Goal: Task Accomplishment & Management: Use online tool/utility

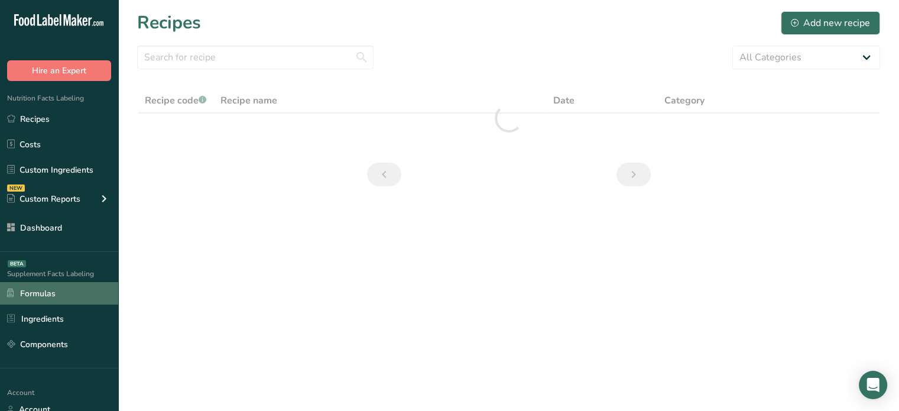
click at [69, 300] on link "Formulas" at bounding box center [59, 293] width 118 height 22
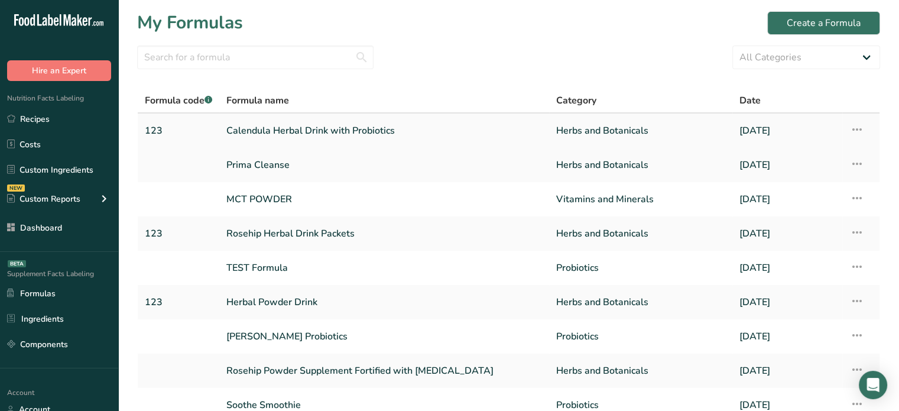
click at [465, 137] on link "Calendula Herbal Drink with Probiotics" at bounding box center [384, 130] width 316 height 25
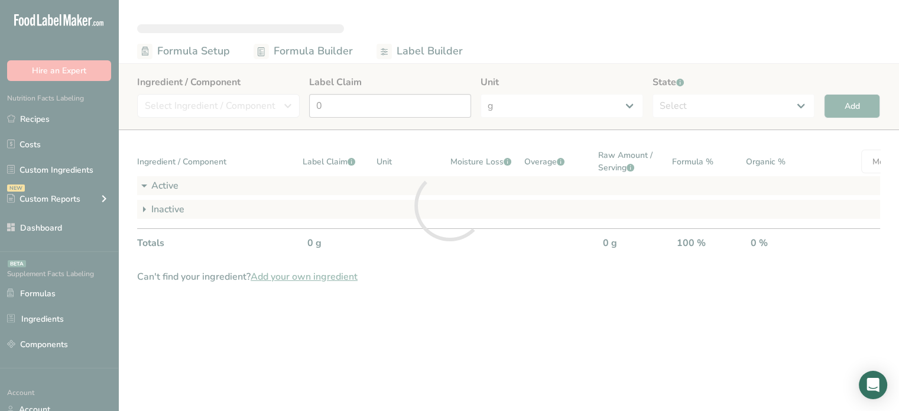
select select "6"
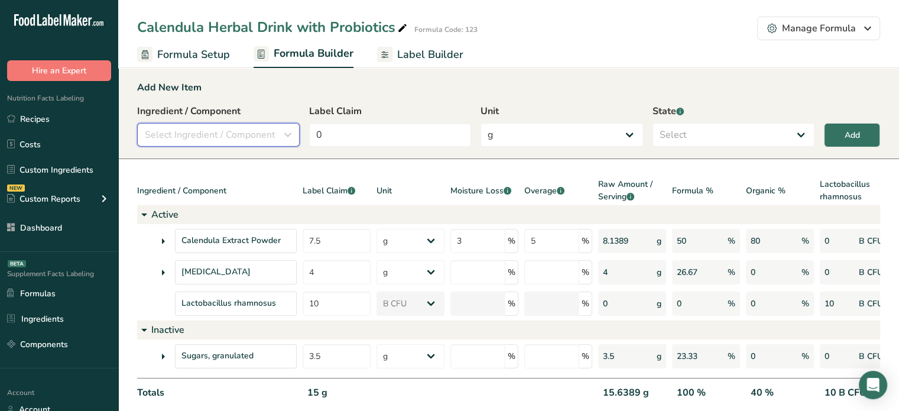
click at [250, 141] on span "Select Ingredient / Component" at bounding box center [210, 135] width 131 height 14
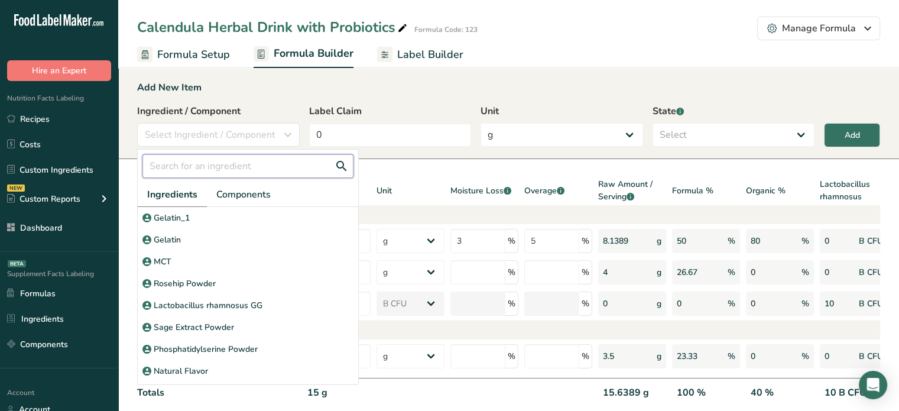
click at [248, 171] on input "text" at bounding box center [247, 166] width 211 height 24
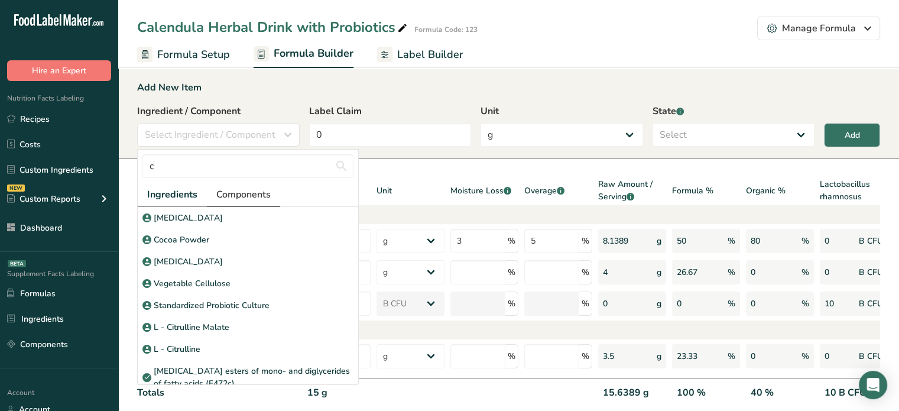
click at [244, 186] on link "Components" at bounding box center [243, 195] width 73 height 24
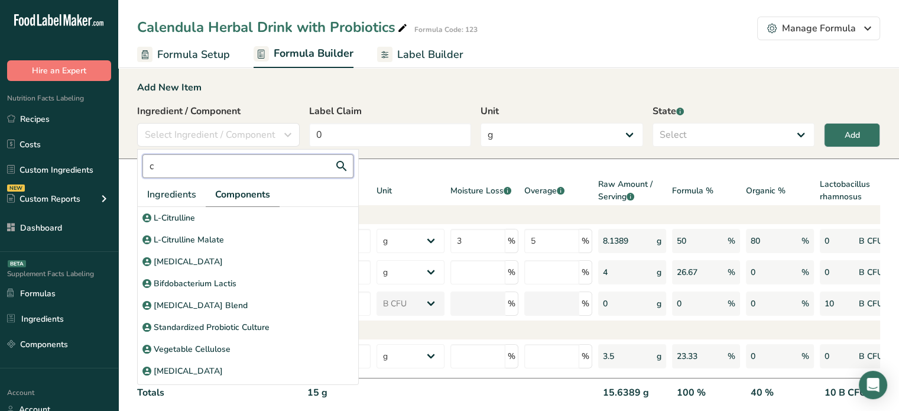
click at [248, 169] on input "c" at bounding box center [247, 166] width 211 height 24
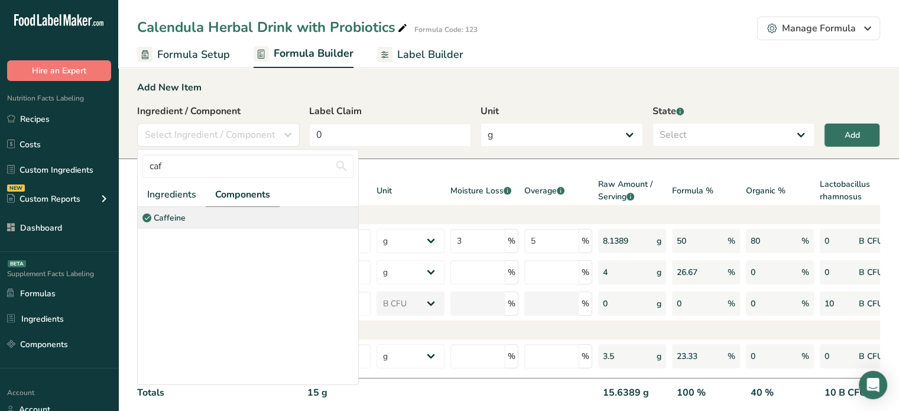
click at [272, 218] on div "Caffeine" at bounding box center [248, 218] width 221 height 22
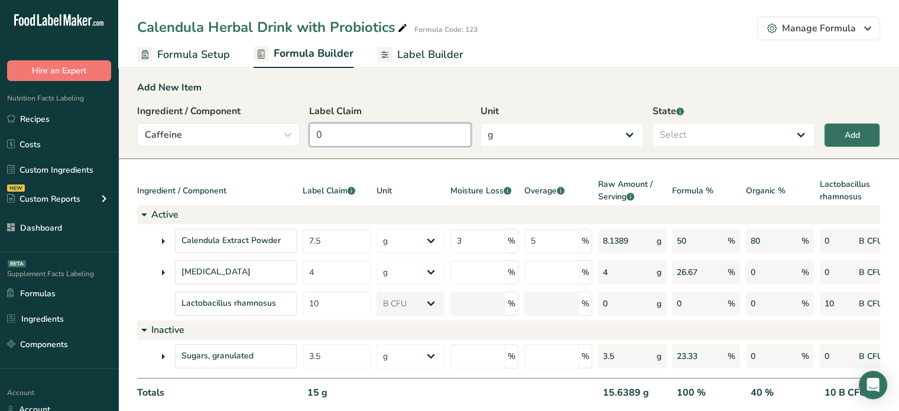
click at [358, 127] on input "0" at bounding box center [390, 135] width 163 height 24
click at [247, 132] on div "Caffeine" at bounding box center [215, 135] width 140 height 14
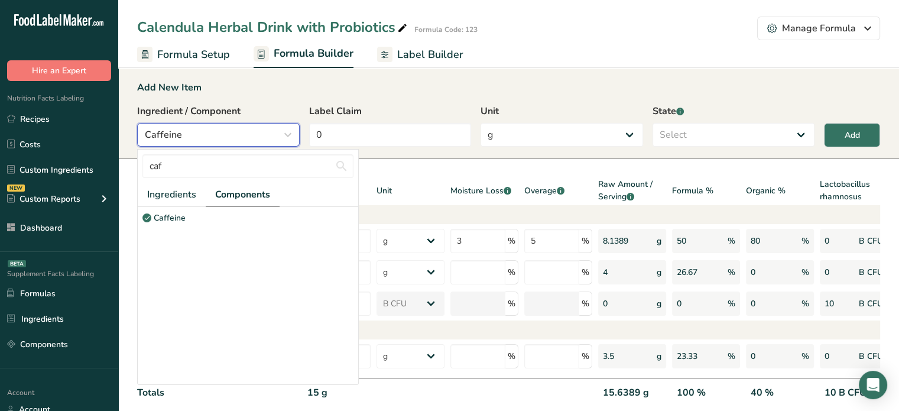
click at [247, 132] on div "Caffeine" at bounding box center [215, 135] width 140 height 14
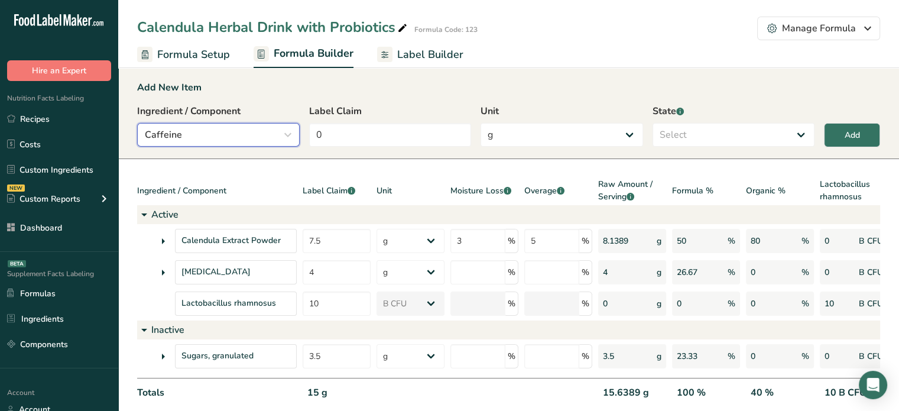
click at [243, 145] on button "Caffeine" at bounding box center [218, 135] width 163 height 24
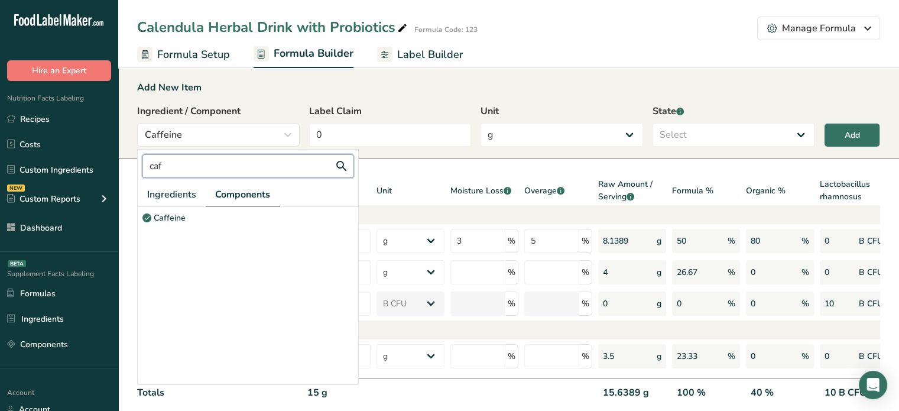
click at [229, 166] on input "caf" at bounding box center [247, 166] width 211 height 24
type input "ash"
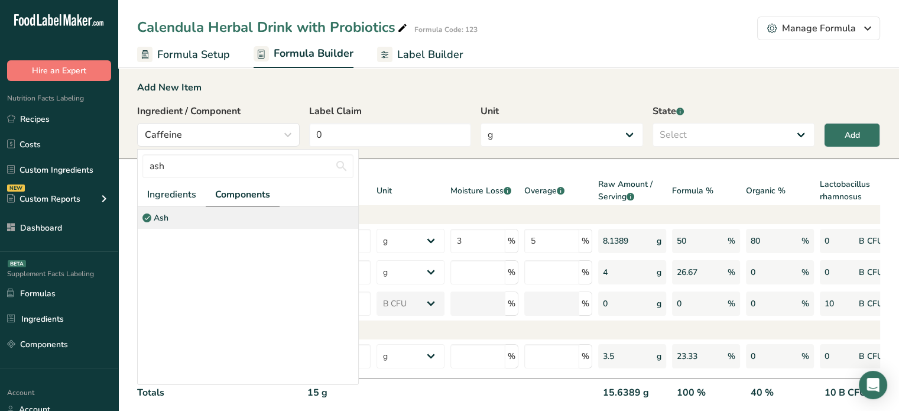
click at [234, 210] on div "Ash" at bounding box center [248, 218] width 221 height 22
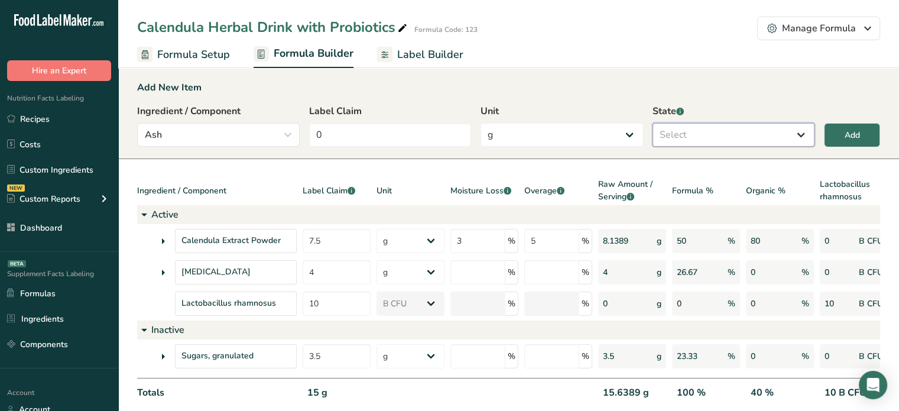
click at [664, 144] on select "Select Active Inactive" at bounding box center [734, 135] width 163 height 24
select select "inactive"
click at [653, 123] on select "Select Active Inactive" at bounding box center [734, 135] width 163 height 24
click at [845, 139] on div "Add" at bounding box center [852, 135] width 15 height 12
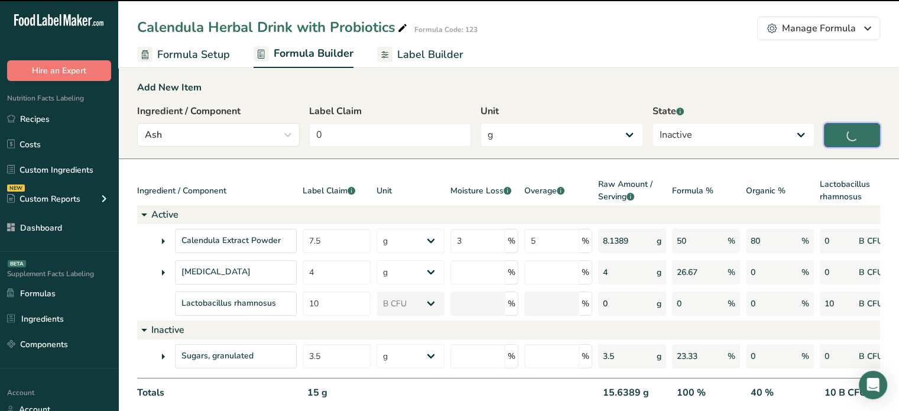
select select
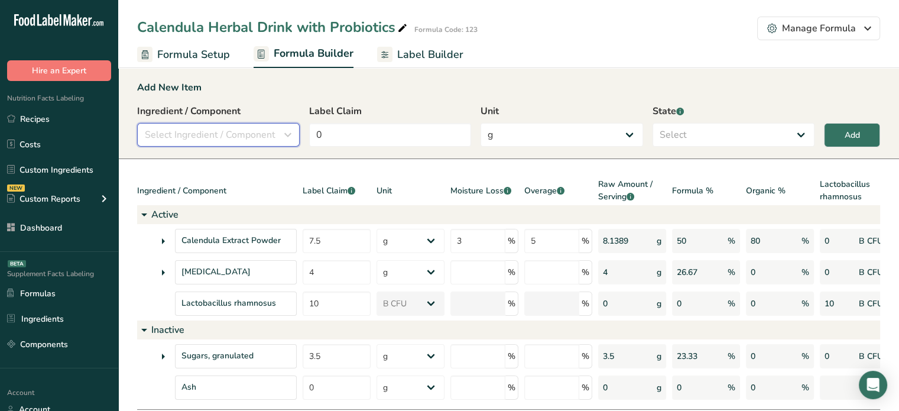
click at [243, 144] on button "Select Ingredient / Component" at bounding box center [218, 135] width 163 height 24
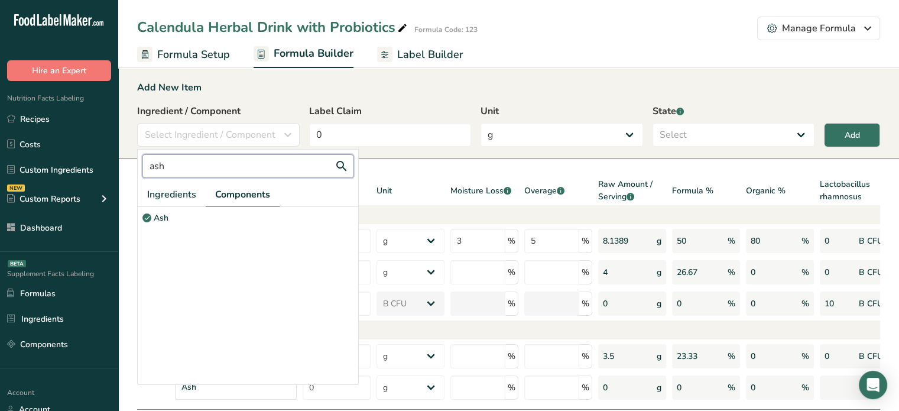
click at [244, 167] on input "ash" at bounding box center [247, 166] width 211 height 24
type input "caff"
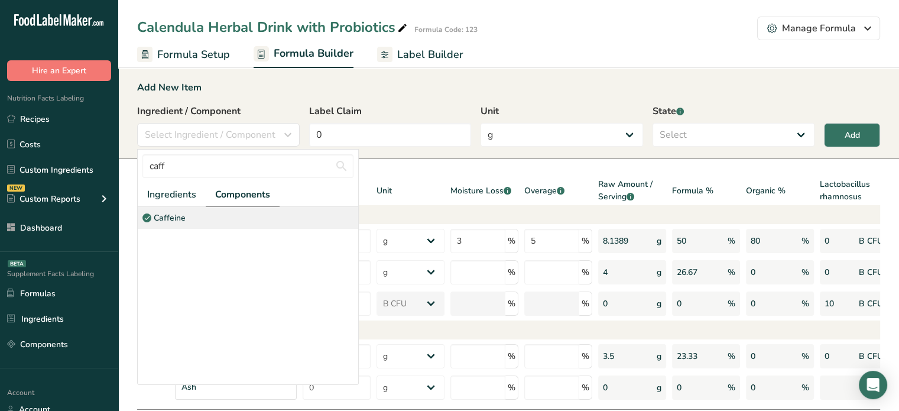
click at [234, 210] on div "Caffeine" at bounding box center [248, 218] width 221 height 22
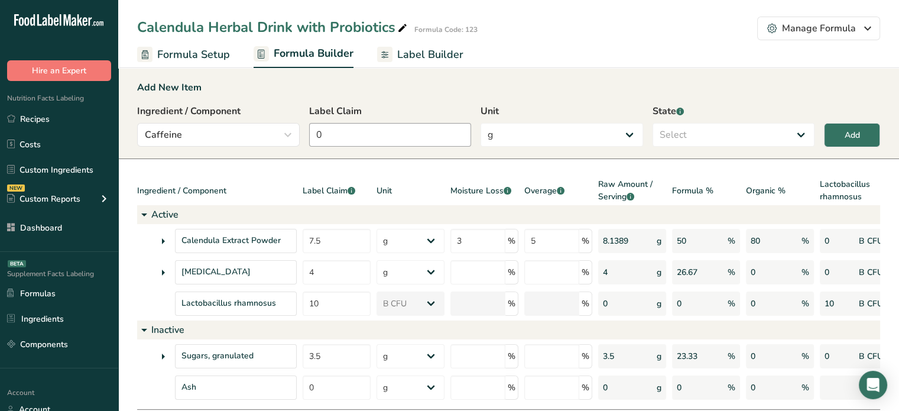
drag, startPoint x: 394, startPoint y: 112, endPoint x: 393, endPoint y: 135, distance: 23.1
click at [393, 135] on div "Label Claim 0" at bounding box center [390, 125] width 163 height 43
drag, startPoint x: 393, startPoint y: 135, endPoint x: 277, endPoint y: 144, distance: 116.2
click at [277, 144] on div "Ingredient / Component Caffeine caff Ingredients Components Caffeine Caffeine L…" at bounding box center [508, 129] width 743 height 50
type input "77"
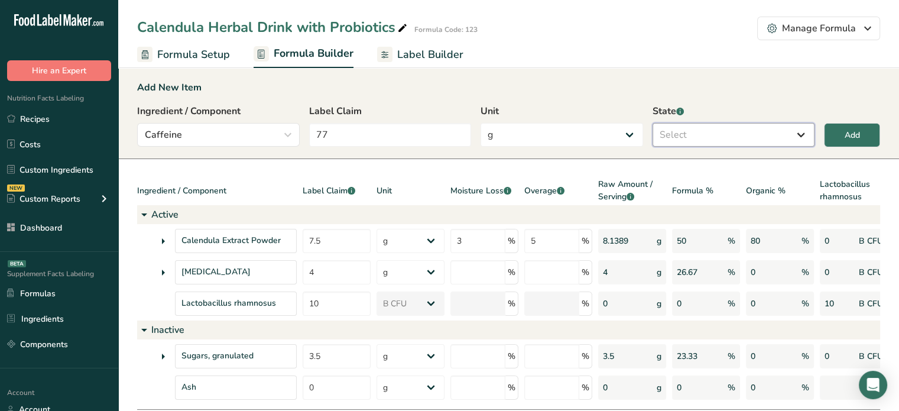
click at [701, 135] on select "Select Active Inactive" at bounding box center [734, 135] width 163 height 24
select select "active"
click at [653, 123] on select "Select Active Inactive" at bounding box center [734, 135] width 163 height 24
click at [850, 144] on button "Add" at bounding box center [852, 135] width 56 height 24
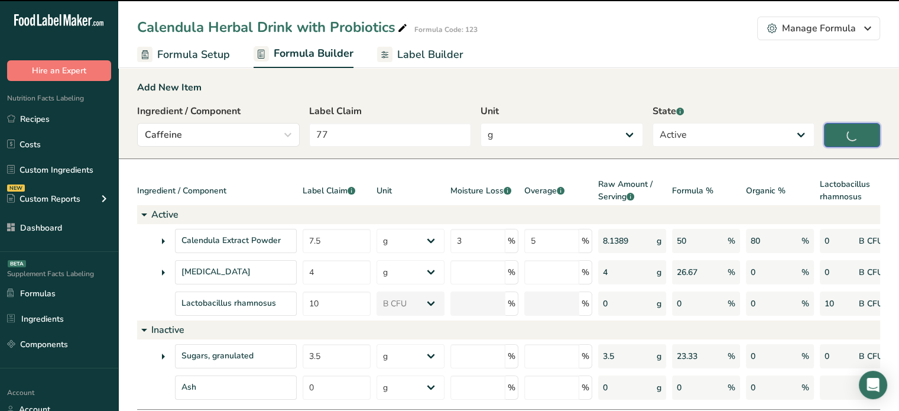
type input "0"
select select
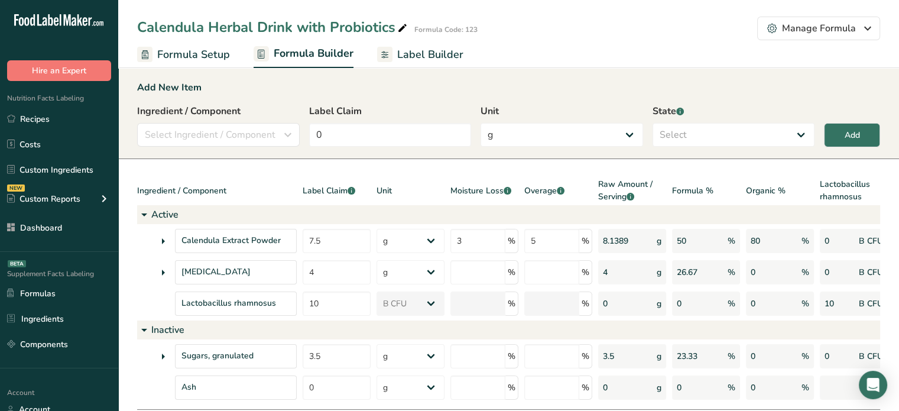
click at [455, 55] on span "Label Builder" at bounding box center [430, 55] width 66 height 16
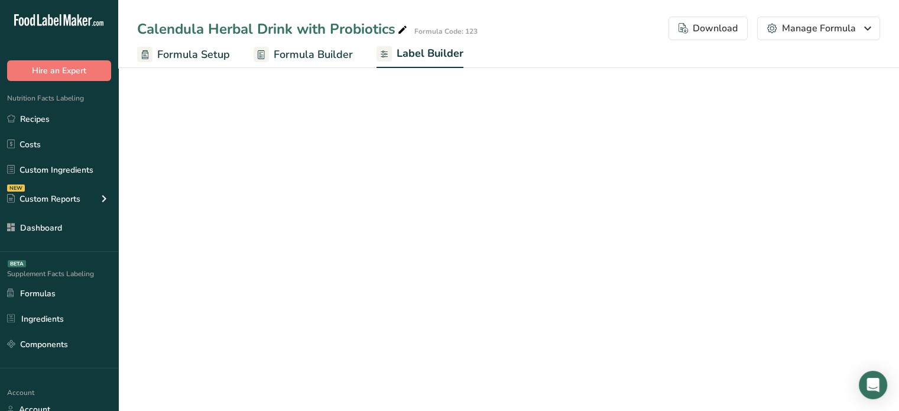
select select "bold"
select select "center"
select select "% DV"
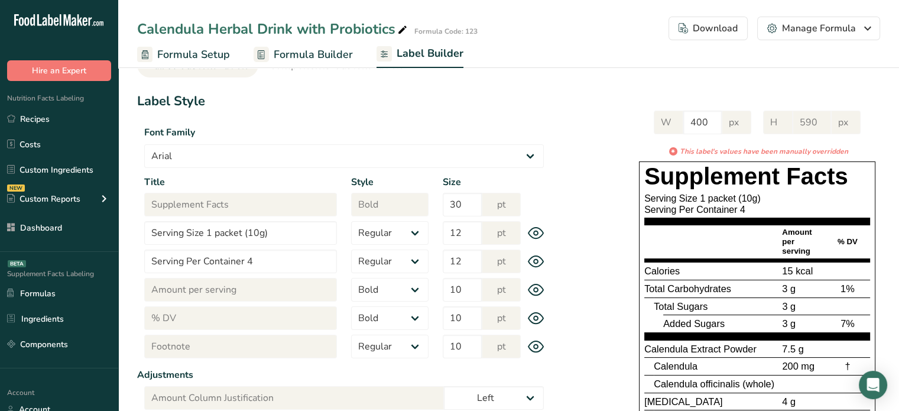
scroll to position [36, 0]
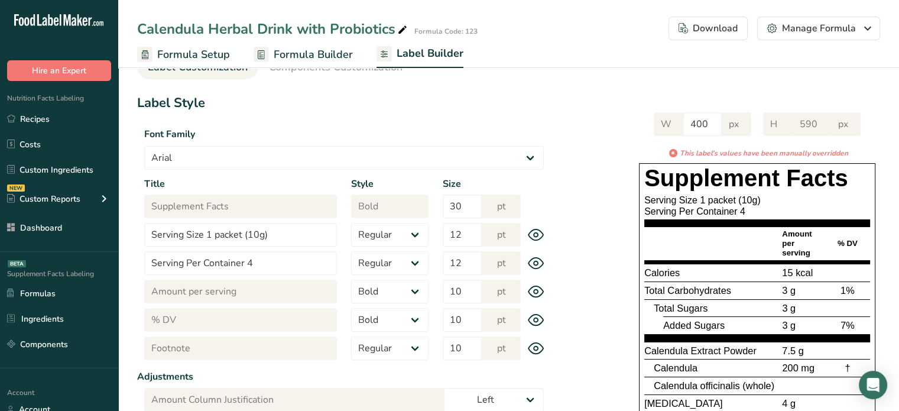
drag, startPoint x: 876, startPoint y: 176, endPoint x: 907, endPoint y: 144, distance: 45.1
click at [899, 144] on html ".a-20{fill:#fff;} Hire an Expert Nutrition Facts Labeling Recipes Costs Custom …" at bounding box center [449, 303] width 899 height 678
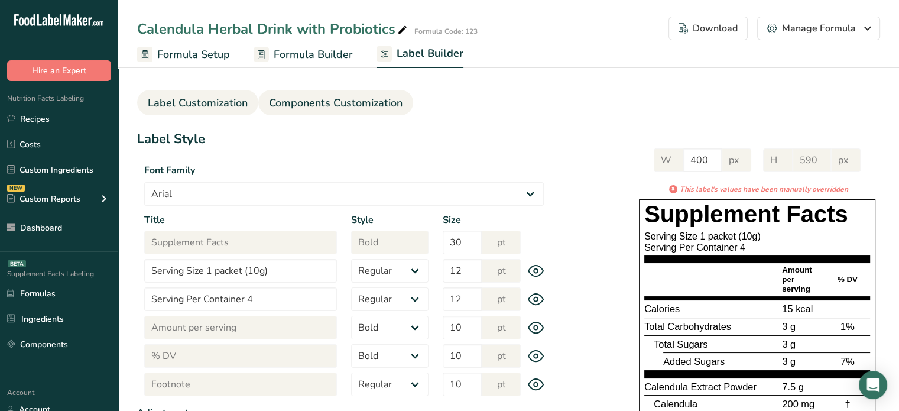
click at [361, 112] on link "Components Customization" at bounding box center [336, 103] width 134 height 27
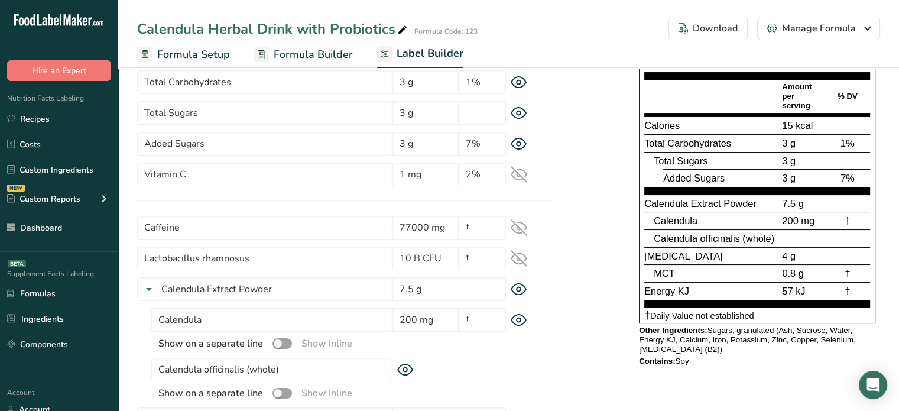
scroll to position [147, 0]
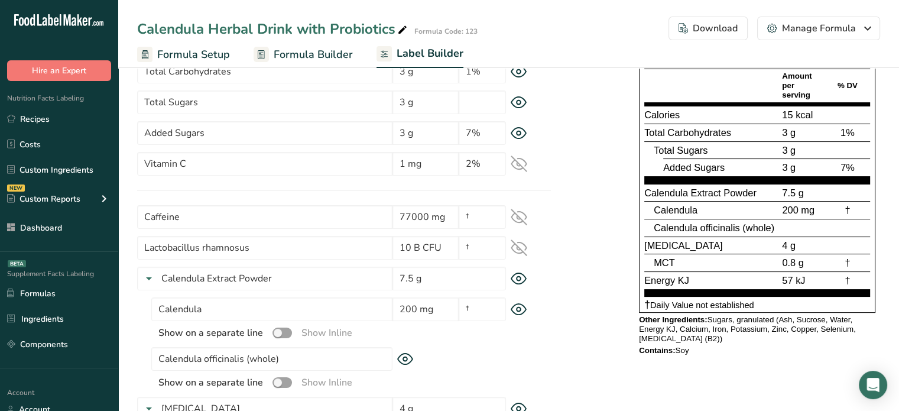
click at [520, 212] on icon at bounding box center [518, 217] width 15 height 11
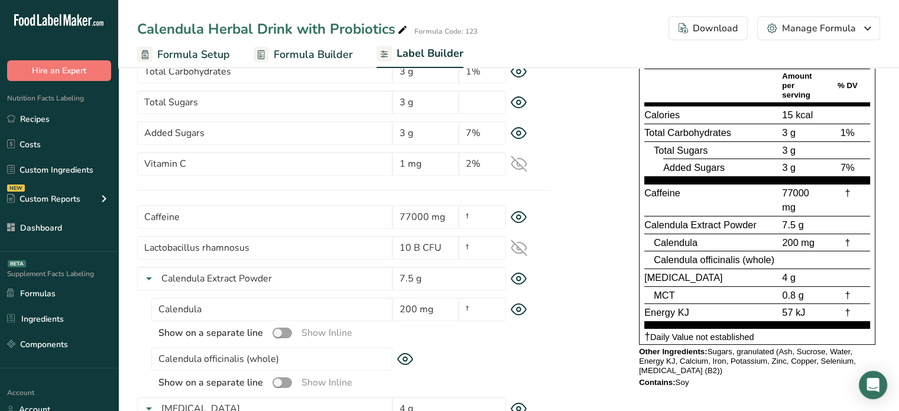
scroll to position [0, 0]
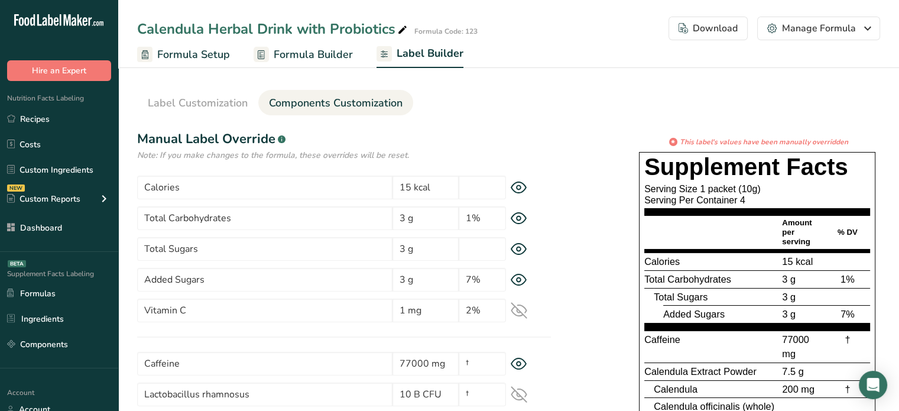
click at [310, 47] on span "Formula Builder" at bounding box center [313, 55] width 79 height 16
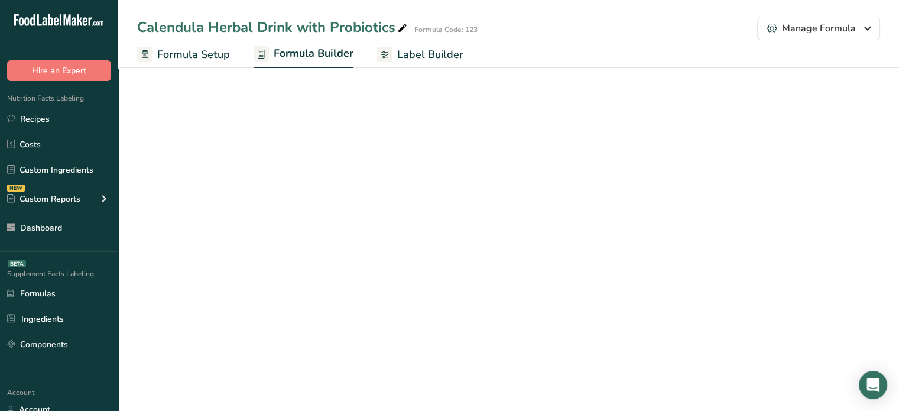
select select "6"
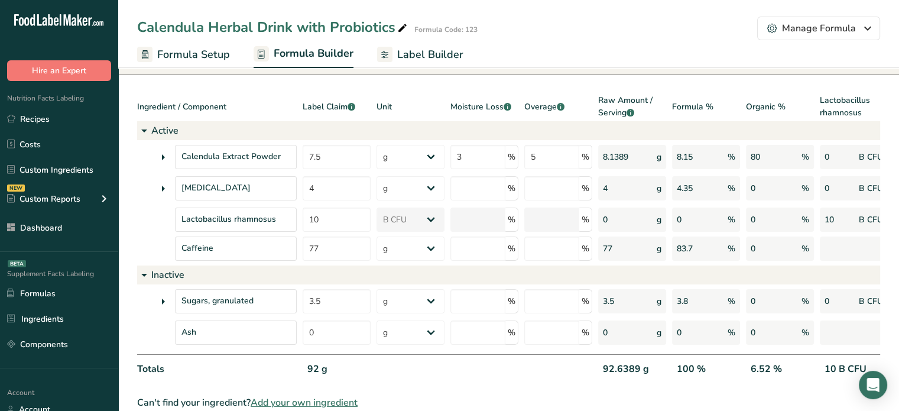
scroll to position [82, 0]
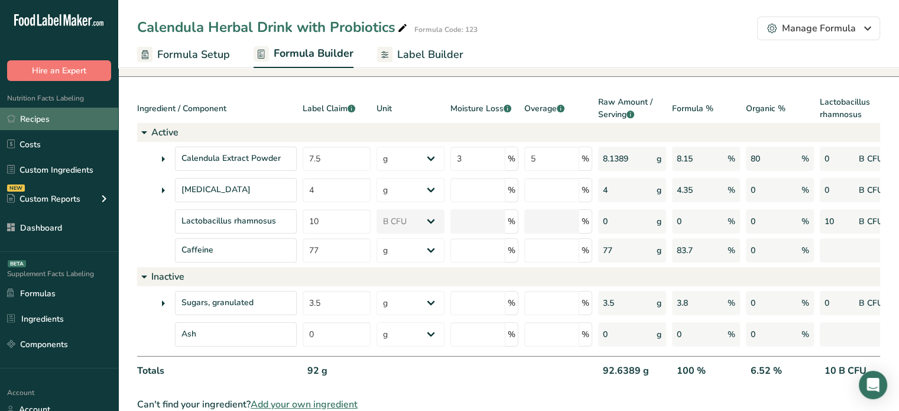
click at [11, 111] on link "Recipes" at bounding box center [59, 119] width 118 height 22
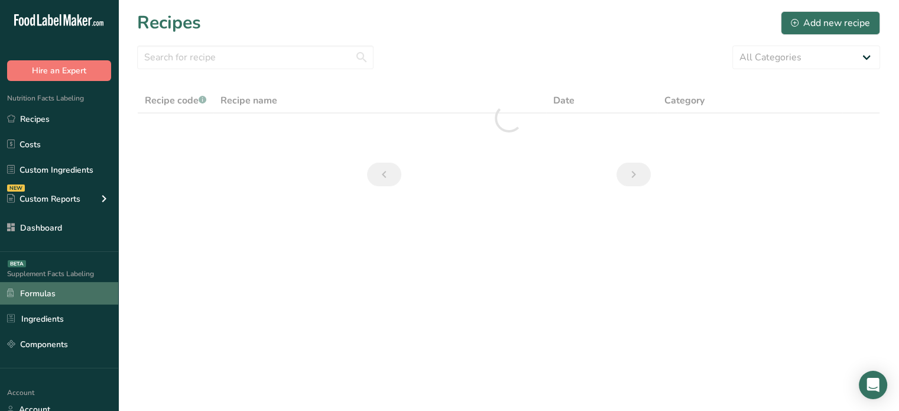
click at [15, 292] on link "Formulas" at bounding box center [59, 293] width 118 height 22
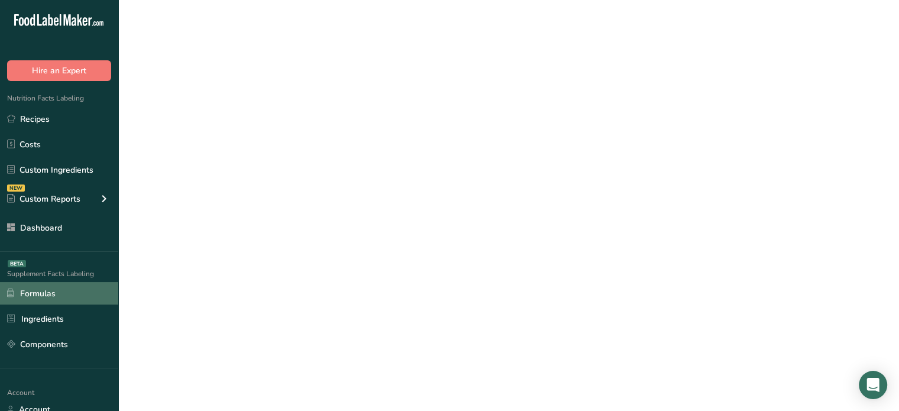
click at [15, 292] on link "Formulas" at bounding box center [59, 293] width 118 height 22
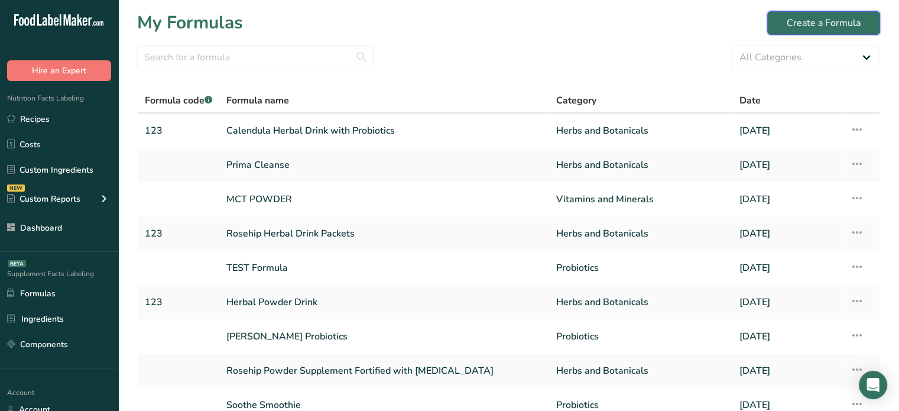
click at [786, 29] on button "Create a Formula" at bounding box center [823, 23] width 113 height 24
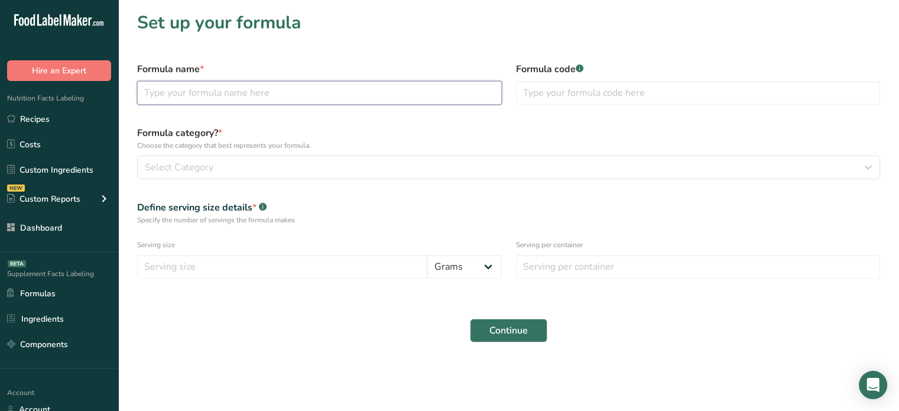
click at [362, 102] on input "text" at bounding box center [319, 93] width 365 height 24
type input "TEST"
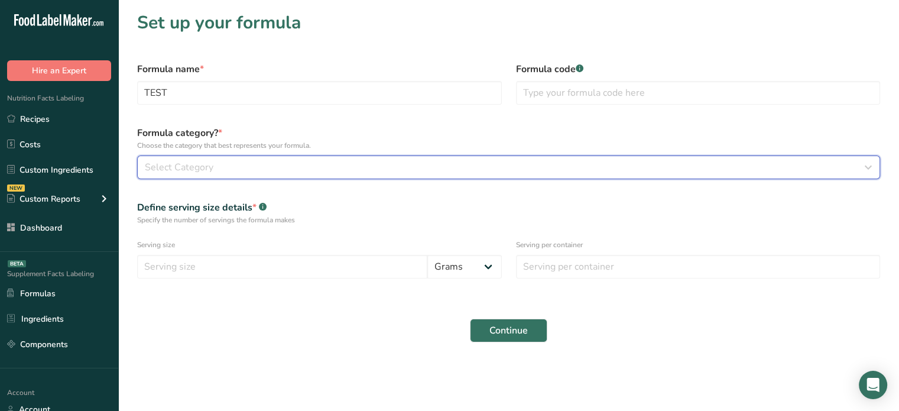
click at [369, 166] on div "Select Category" at bounding box center [505, 167] width 721 height 14
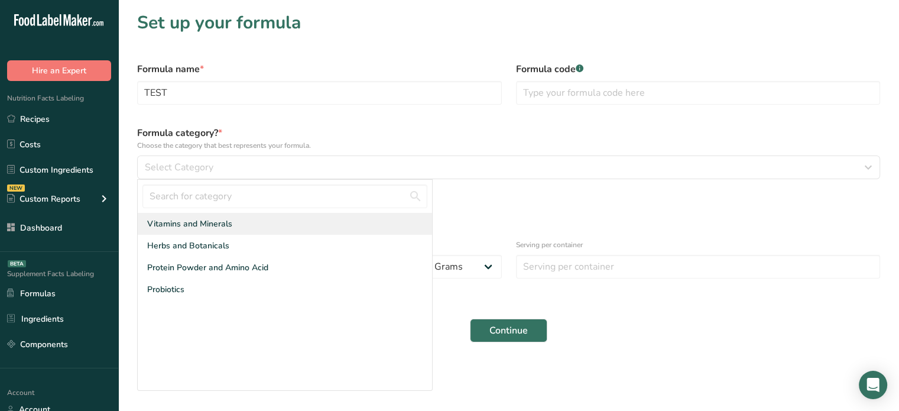
click at [252, 230] on div "Vitamins and Minerals" at bounding box center [285, 224] width 294 height 22
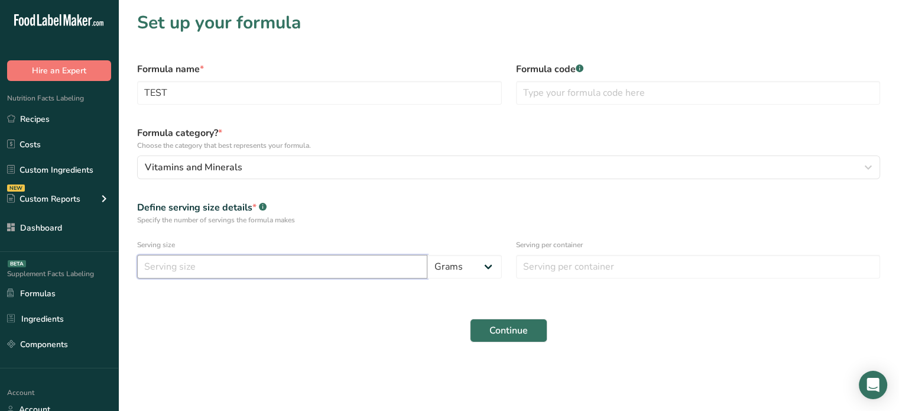
click at [279, 270] on input "number" at bounding box center [282, 267] width 290 height 24
type input "4"
click at [585, 275] on input "number" at bounding box center [698, 267] width 365 height 24
type input "1"
click at [417, 274] on input "4" at bounding box center [282, 267] width 290 height 24
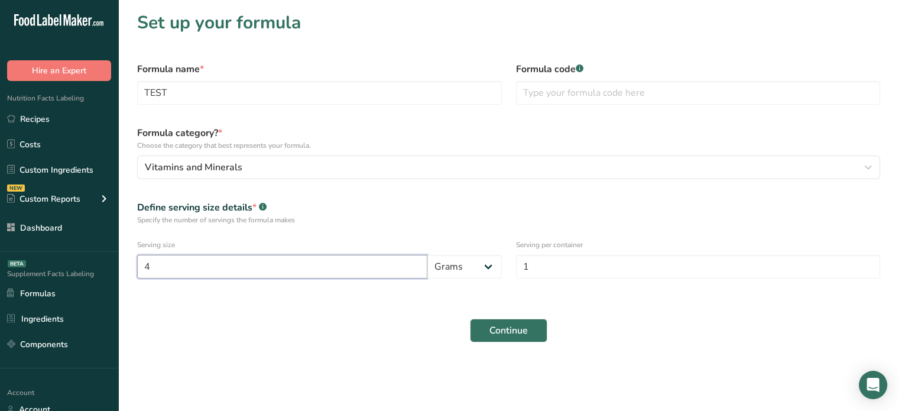
click at [417, 274] on input "4" at bounding box center [282, 267] width 290 height 24
type input "4"
type input "10"
click at [485, 328] on button "Continue" at bounding box center [508, 331] width 77 height 24
select select
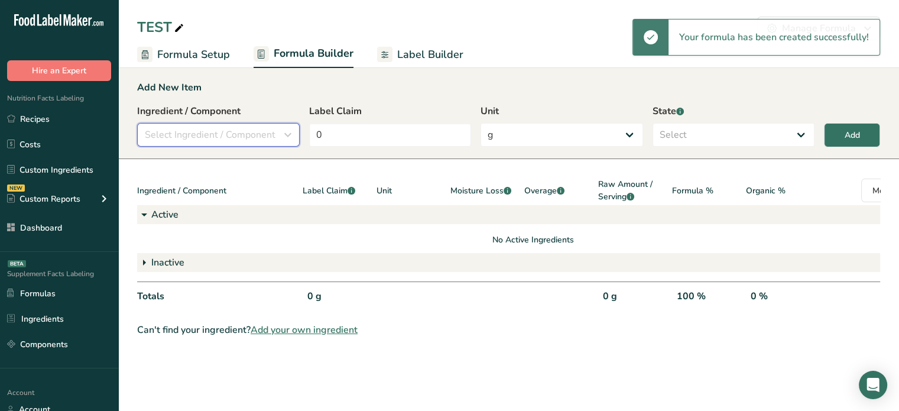
click at [262, 131] on span "Select Ingredient / Component" at bounding box center [210, 135] width 131 height 14
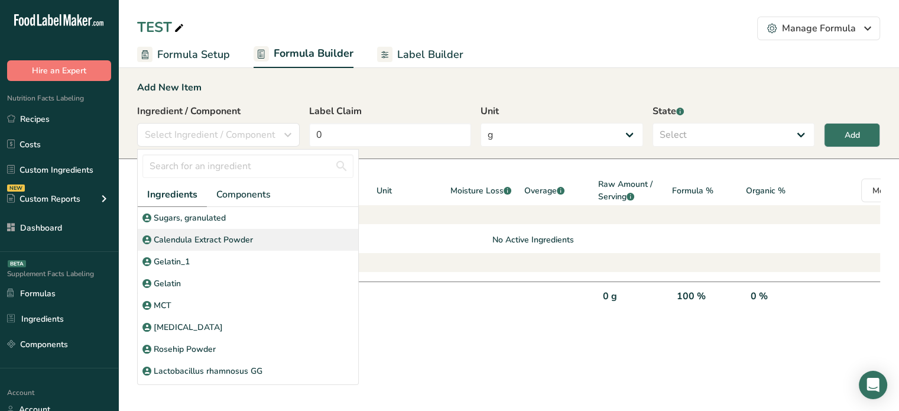
click at [244, 236] on p "Calendula Extract Powder" at bounding box center [203, 240] width 99 height 12
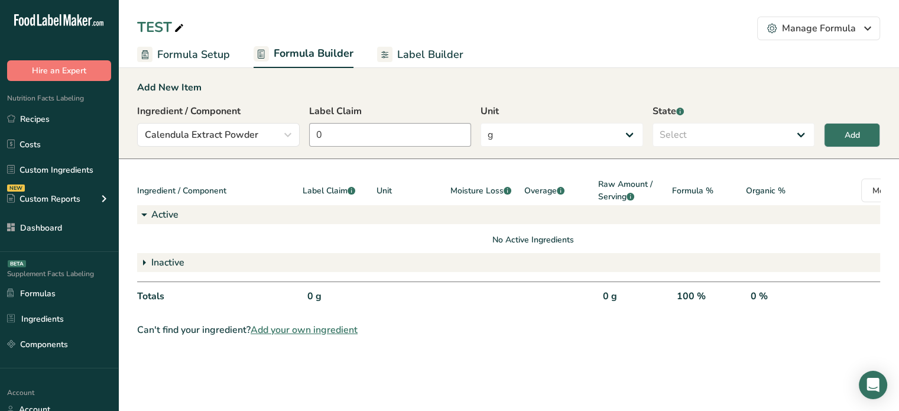
click at [404, 142] on div "Ingredient / Component Calendula Extract Powder Ingredients Components [GEOGRAP…" at bounding box center [508, 129] width 743 height 50
drag, startPoint x: 404, startPoint y: 142, endPoint x: 273, endPoint y: 147, distance: 131.9
click at [273, 147] on div "Ingredient / Component Calendula Extract Powder Ingredients Components [GEOGRAP…" at bounding box center [508, 129] width 743 height 50
type input "44"
click at [690, 132] on select "Select Active Inactive" at bounding box center [734, 135] width 163 height 24
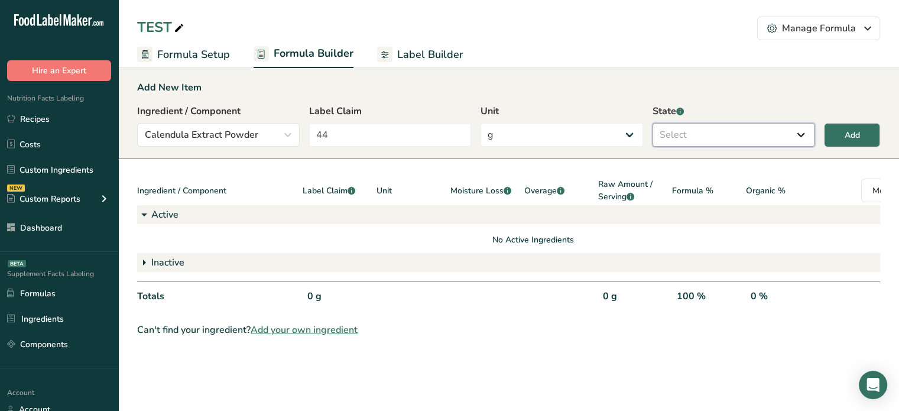
select select "inactive"
click at [653, 123] on select "Select Active Inactive" at bounding box center [734, 135] width 163 height 24
click at [874, 132] on button "Add" at bounding box center [852, 135] width 56 height 24
type input "0"
select select
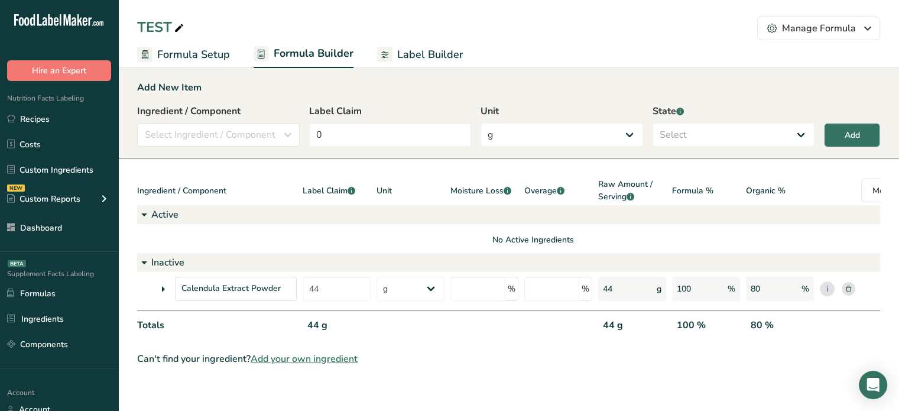
click at [440, 49] on span "Label Builder" at bounding box center [430, 55] width 66 height 16
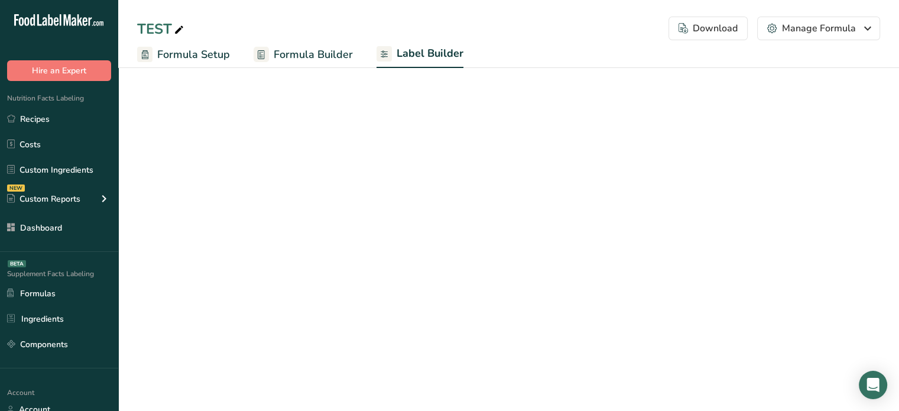
select select "Roboto"
select select "bold"
select select "center"
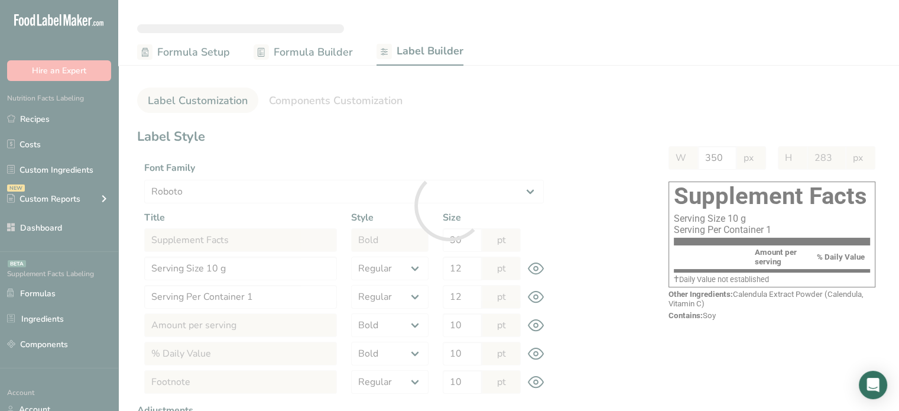
type input "235"
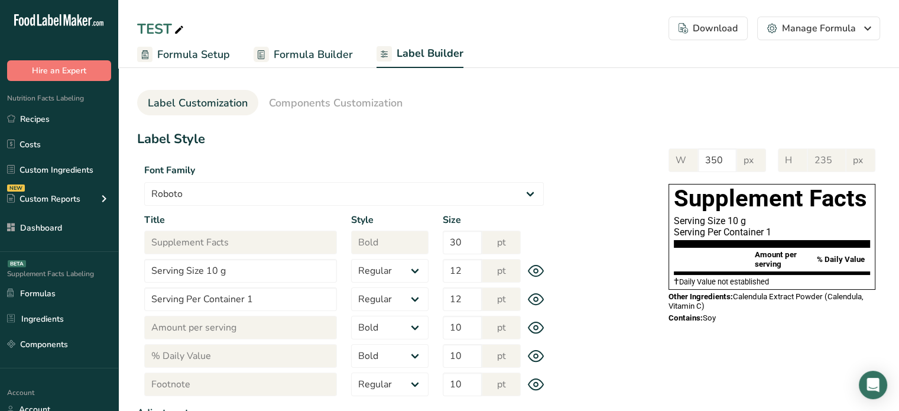
click at [322, 49] on span "Formula Builder" at bounding box center [313, 55] width 79 height 16
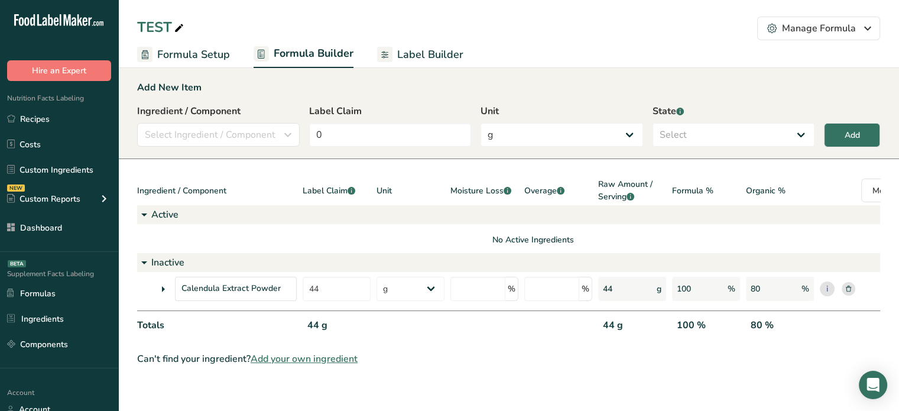
click at [846, 290] on rect at bounding box center [849, 289] width 14 height 14
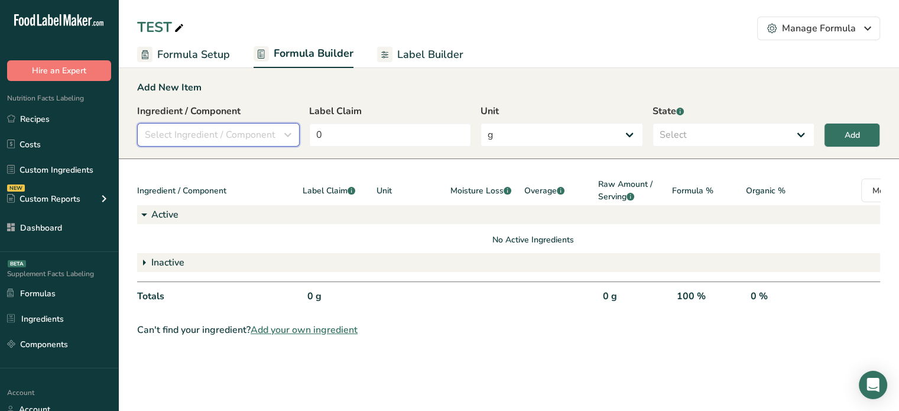
click at [255, 137] on span "Select Ingredient / Component" at bounding box center [210, 135] width 131 height 14
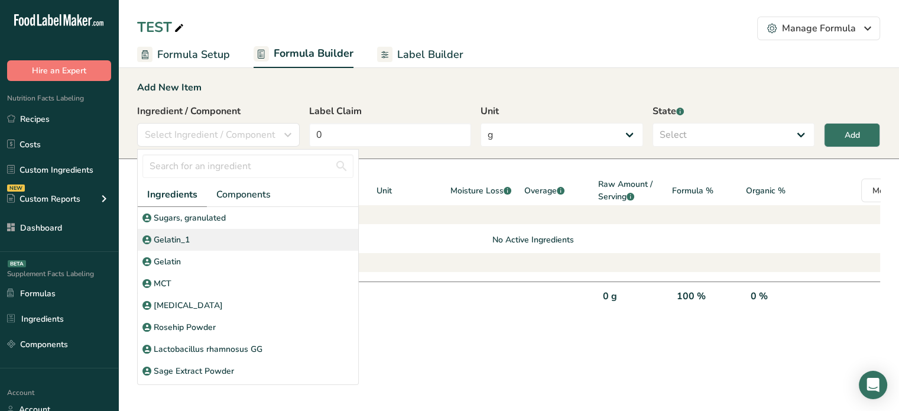
click at [211, 243] on div "Gelatin_1" at bounding box center [248, 240] width 221 height 22
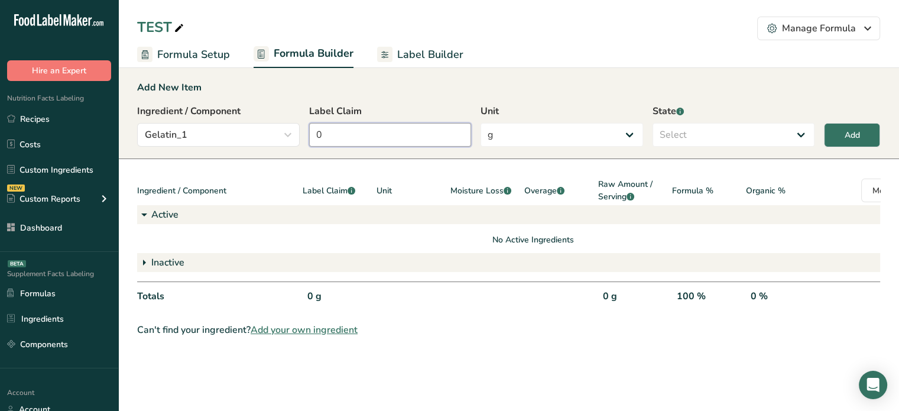
click at [411, 134] on input "0" at bounding box center [390, 135] width 163 height 24
type input "777"
click at [697, 141] on select "Select Active Inactive" at bounding box center [734, 135] width 163 height 24
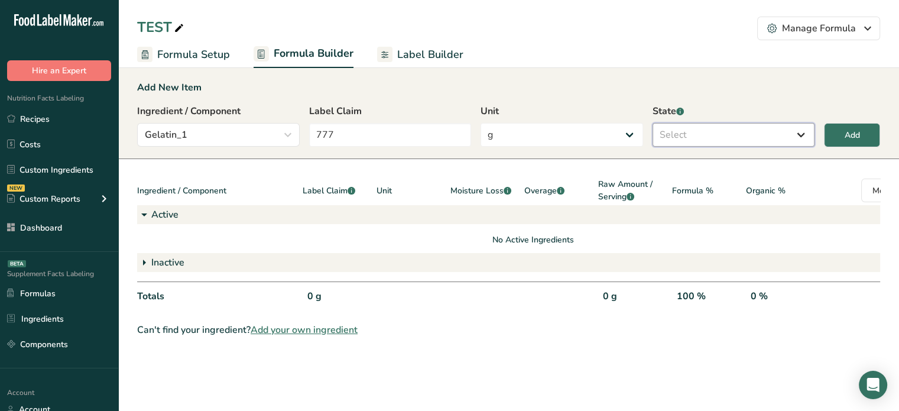
select select "active"
click at [653, 123] on select "Select Active Inactive" at bounding box center [734, 135] width 163 height 24
click at [861, 131] on button "Add" at bounding box center [852, 135] width 56 height 24
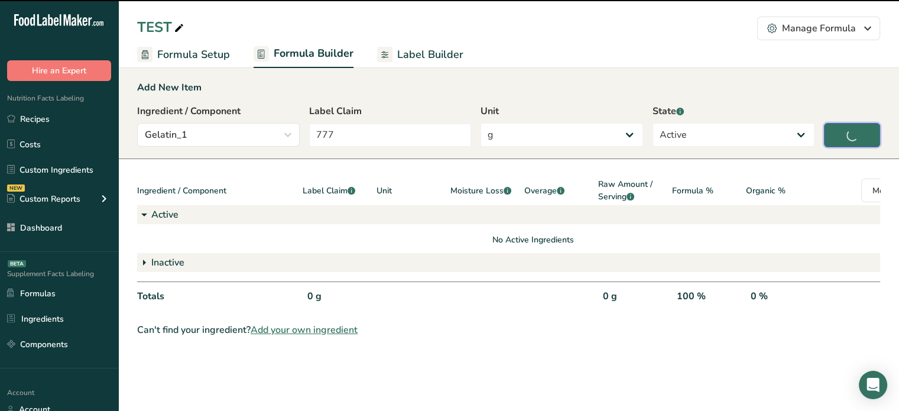
type input "0"
select select
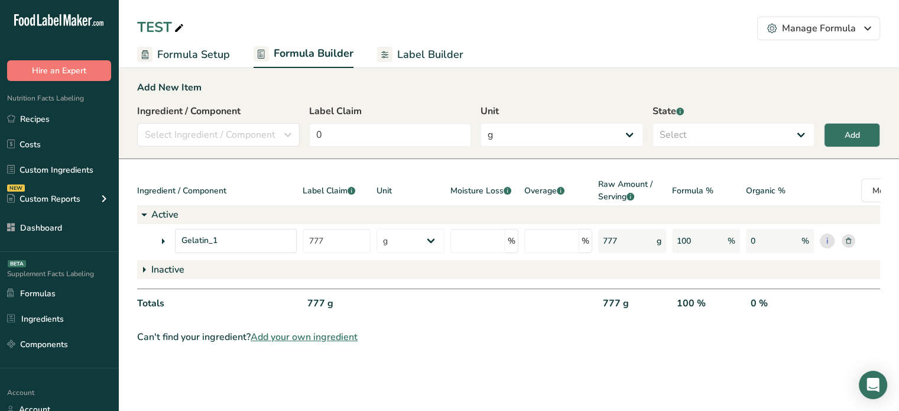
click at [409, 57] on span "Label Builder" at bounding box center [430, 55] width 66 height 16
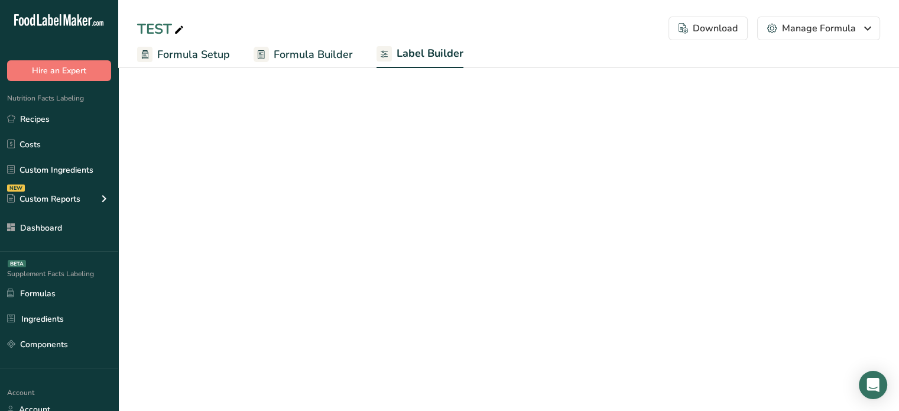
select select "Roboto"
select select "bold"
select select "center"
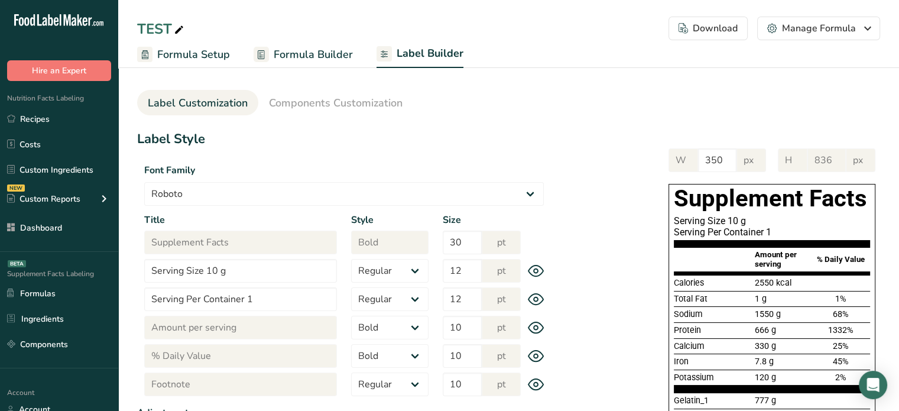
click at [307, 56] on span "Formula Builder" at bounding box center [313, 55] width 79 height 16
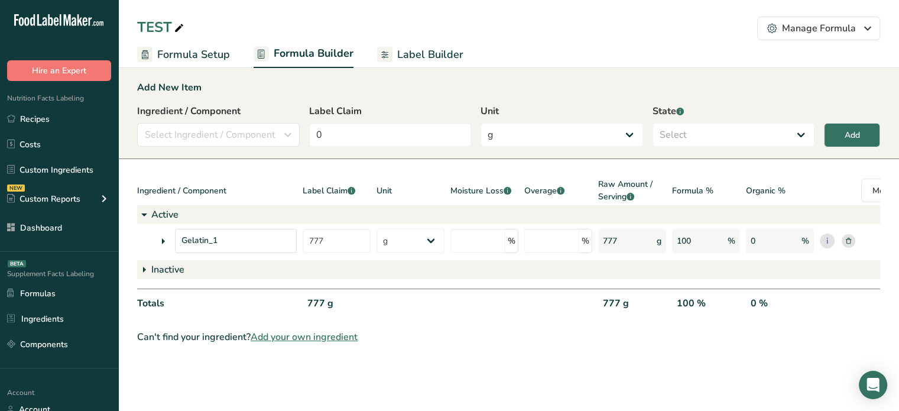
click at [850, 241] on rect at bounding box center [849, 241] width 14 height 14
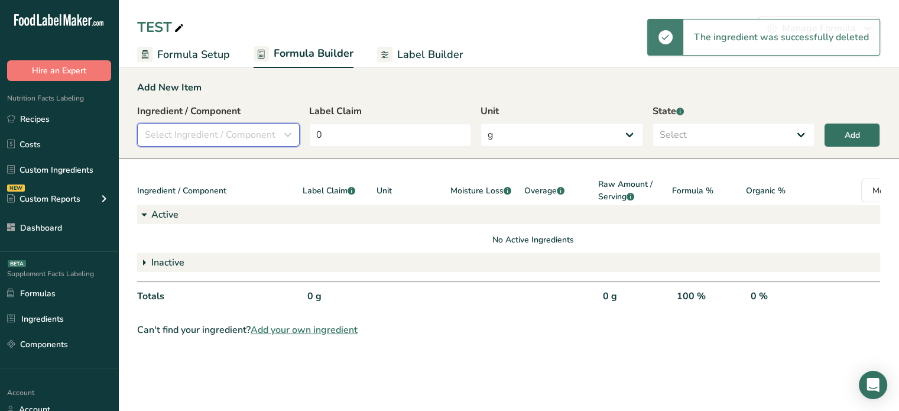
click at [237, 129] on span "Select Ingredient / Component" at bounding box center [210, 135] width 131 height 14
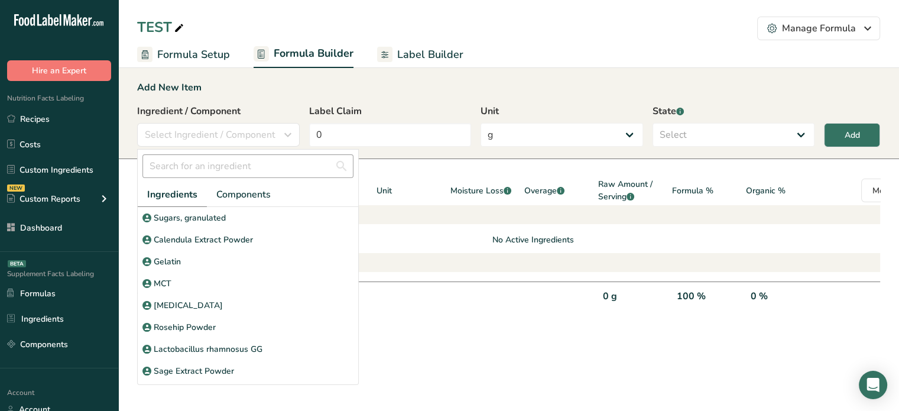
drag, startPoint x: 218, startPoint y: 262, endPoint x: 221, endPoint y: 170, distance: 92.3
click at [221, 170] on div "Ingredients Components [GEOGRAPHIC_DATA], granulated Calendula Extract Powder […" at bounding box center [248, 267] width 221 height 235
click at [221, 170] on input "text" at bounding box center [247, 166] width 211 height 24
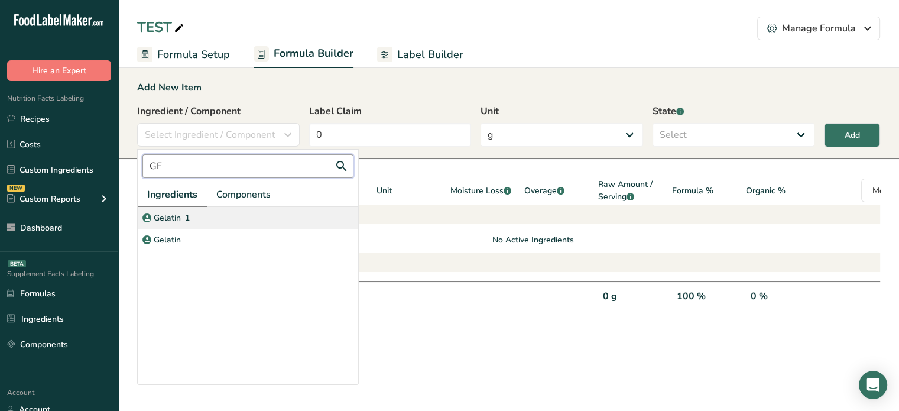
type input "GE"
click at [209, 215] on div "Gelatin_1" at bounding box center [248, 218] width 221 height 22
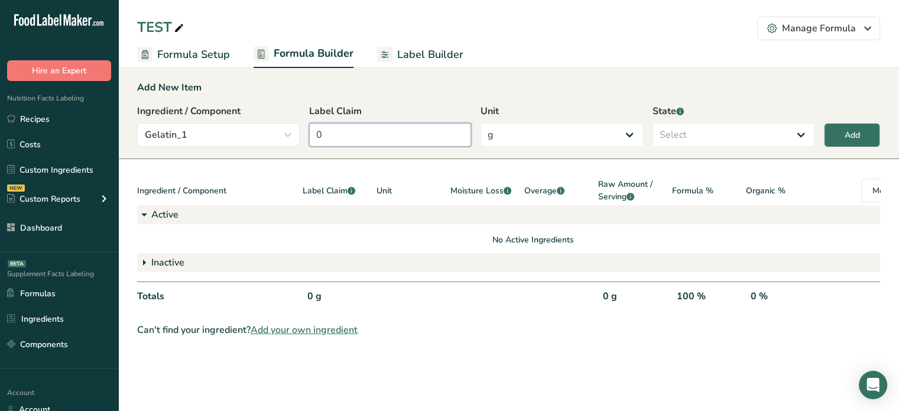
click at [361, 135] on input "0" at bounding box center [390, 135] width 163 height 24
type input "77"
click at [707, 137] on select "Select Active Inactive" at bounding box center [734, 135] width 163 height 24
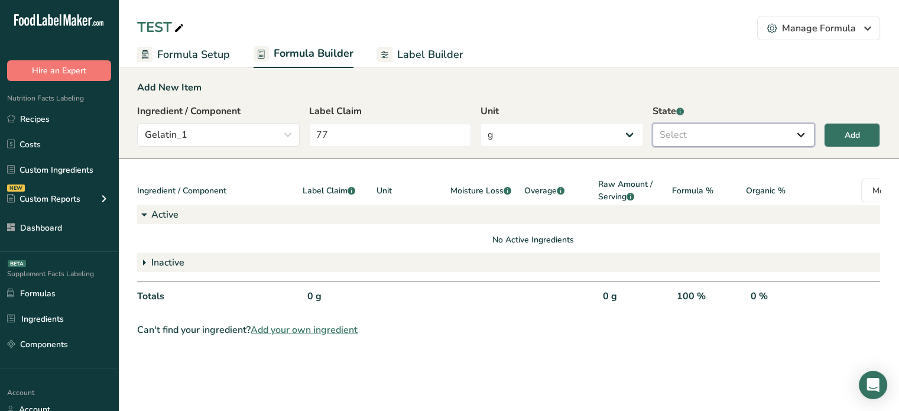
select select "inactive"
click at [653, 123] on select "Select Active Inactive" at bounding box center [734, 135] width 163 height 24
click at [851, 127] on button "Add" at bounding box center [852, 135] width 56 height 24
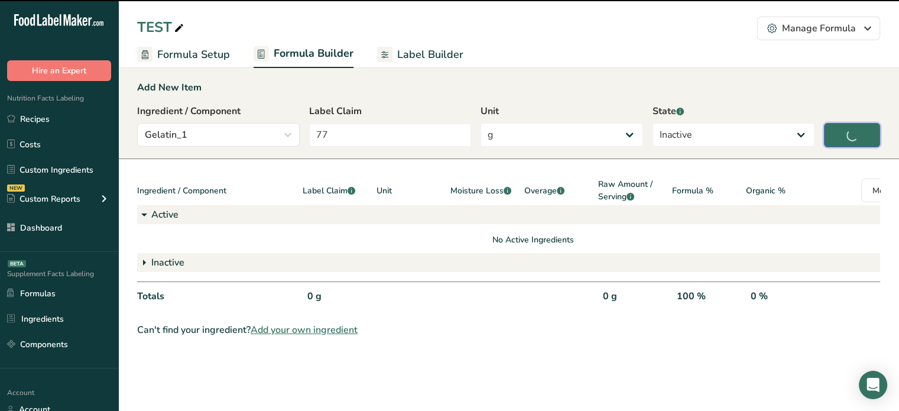
type input "0"
select select
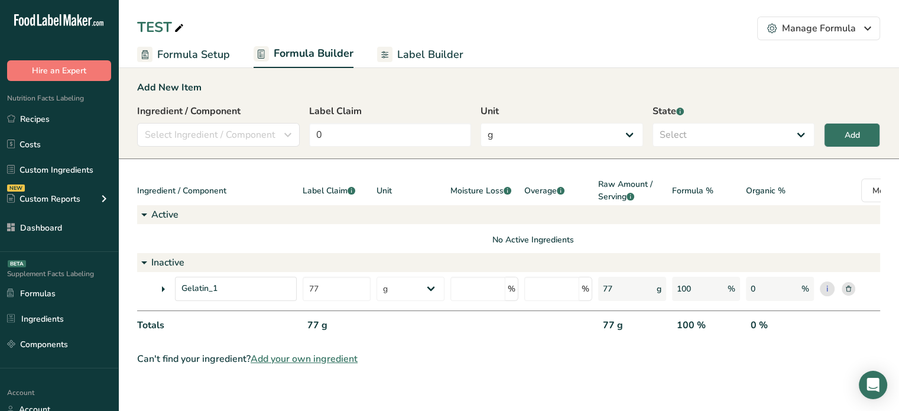
click at [411, 60] on span "Label Builder" at bounding box center [430, 55] width 66 height 16
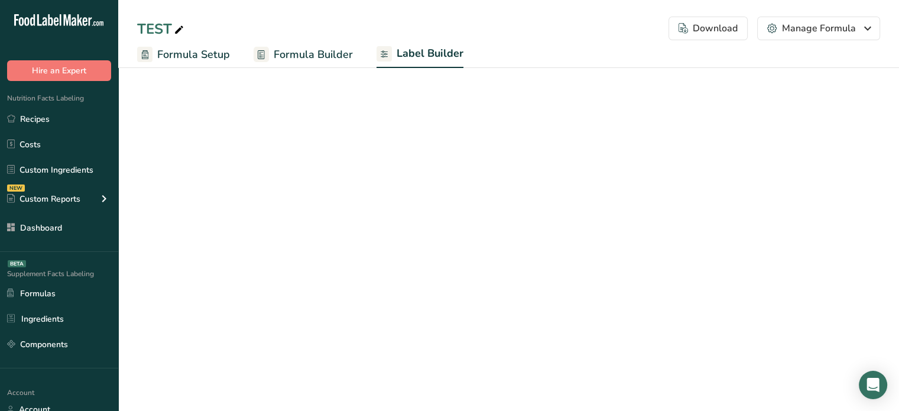
select select "Roboto"
select select "bold"
select select "center"
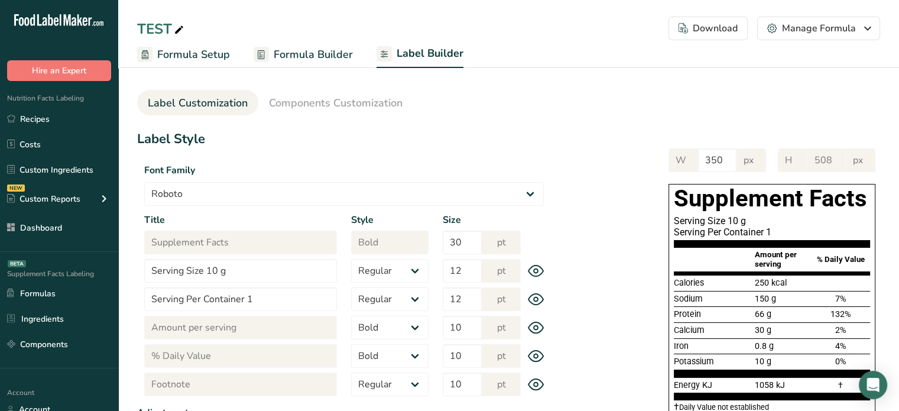
click at [286, 41] on link "Formula Builder" at bounding box center [303, 54] width 99 height 27
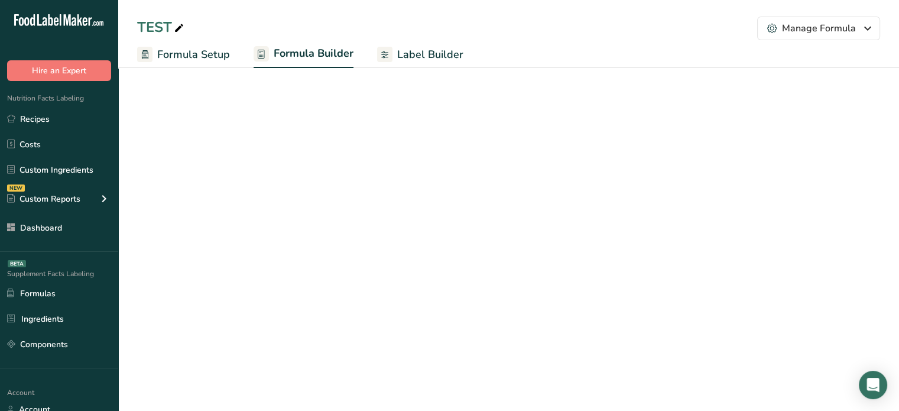
click at [286, 41] on link "Formula Builder" at bounding box center [304, 54] width 100 height 28
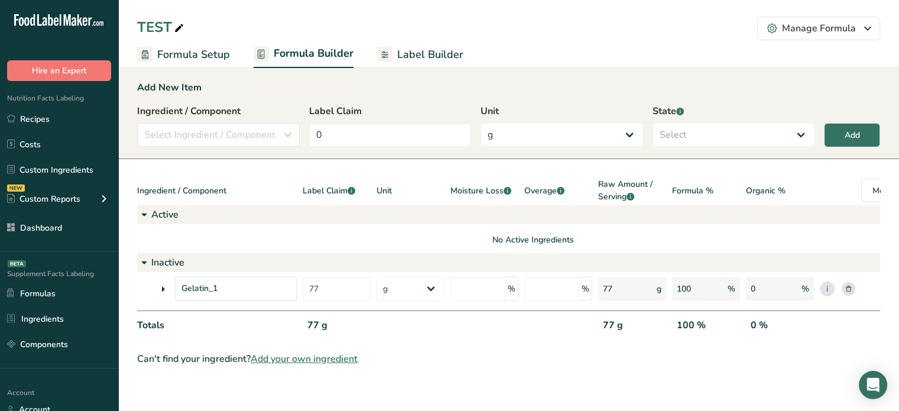
click at [218, 56] on span "Formula Setup" at bounding box center [193, 55] width 73 height 16
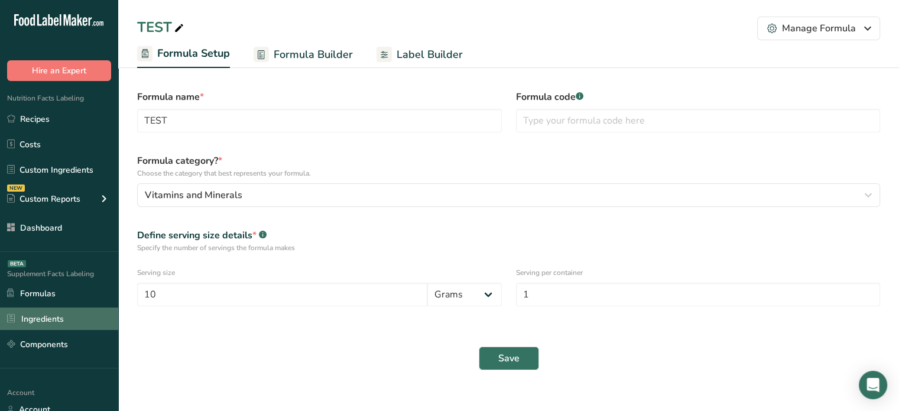
click at [56, 317] on link "Ingredients" at bounding box center [59, 318] width 118 height 22
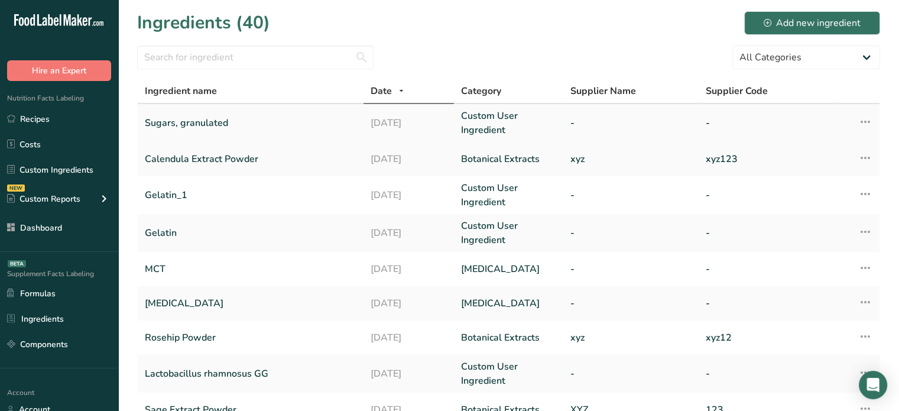
click at [262, 121] on link "Sugars, granulated" at bounding box center [251, 123] width 212 height 28
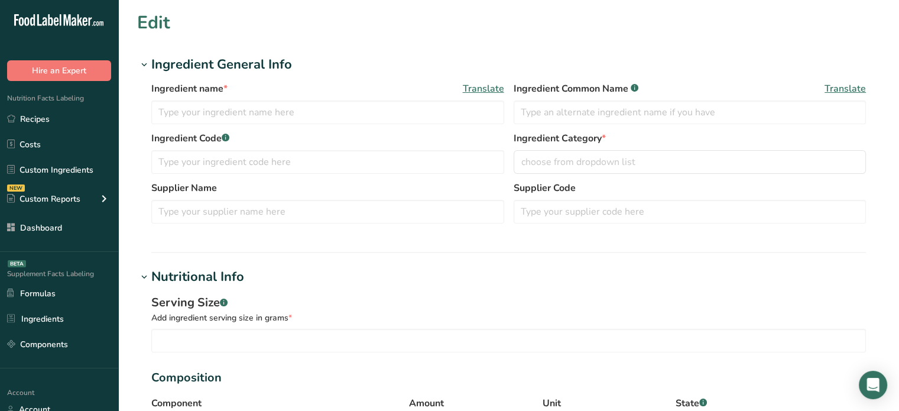
type input "Sugars, granulated"
type input "Granulated Sugar"
type input "100"
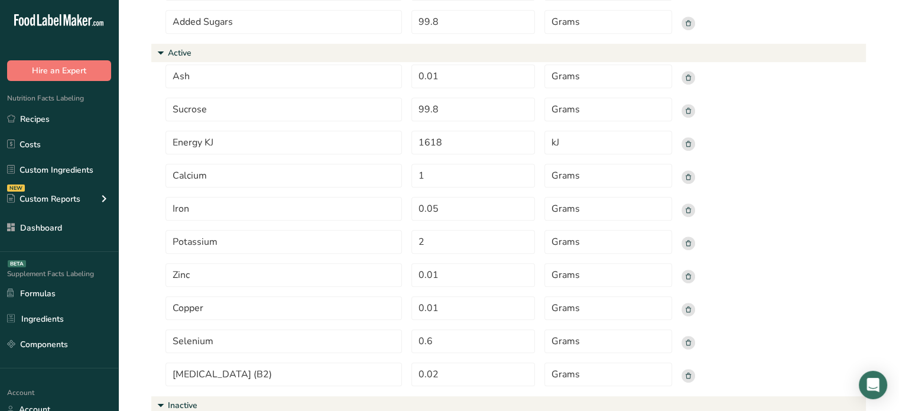
scroll to position [595, 0]
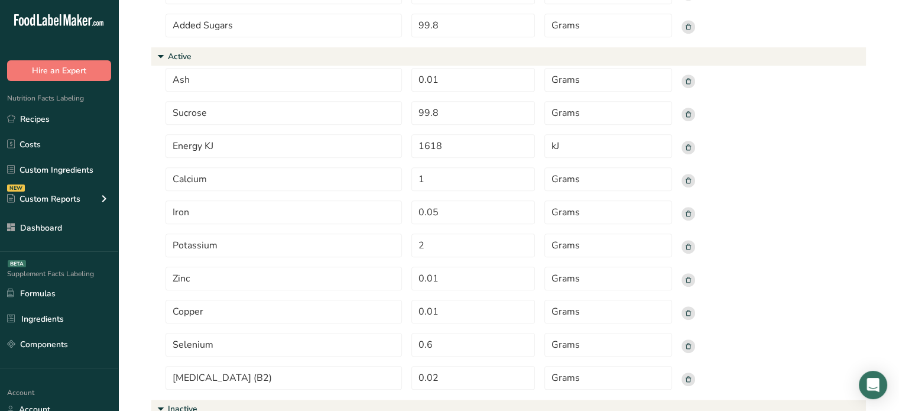
click at [684, 148] on rect at bounding box center [689, 148] width 14 height 14
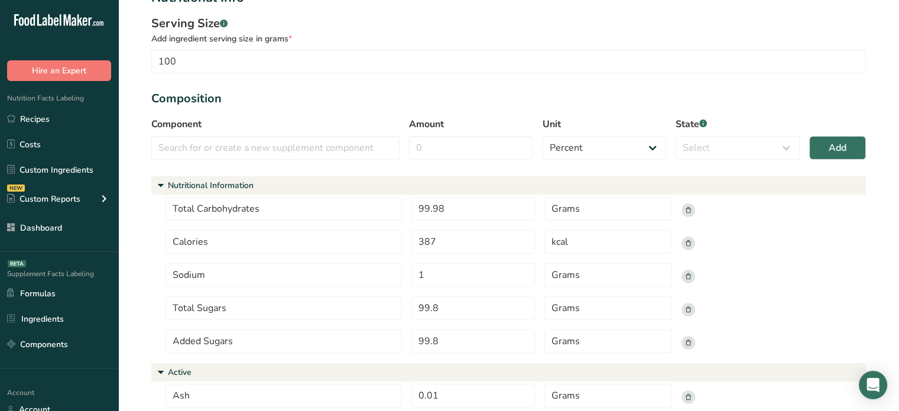
scroll to position [280, 0]
drag, startPoint x: 338, startPoint y: 164, endPoint x: 335, endPoint y: 153, distance: 11.0
click at [335, 153] on div "Component No results found No more results found. Amount Unit Percent Grams Kil…" at bounding box center [508, 141] width 715 height 50
click at [335, 153] on input "text" at bounding box center [275, 147] width 248 height 24
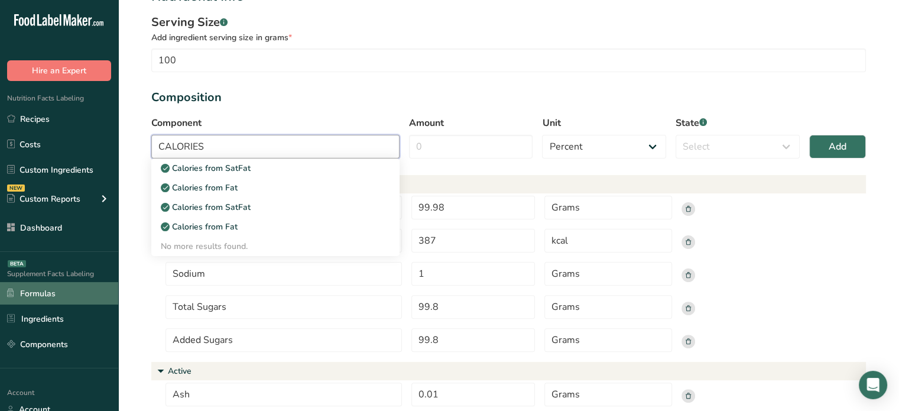
type input "CALORIES"
click at [73, 293] on link "Formulas" at bounding box center [59, 293] width 118 height 22
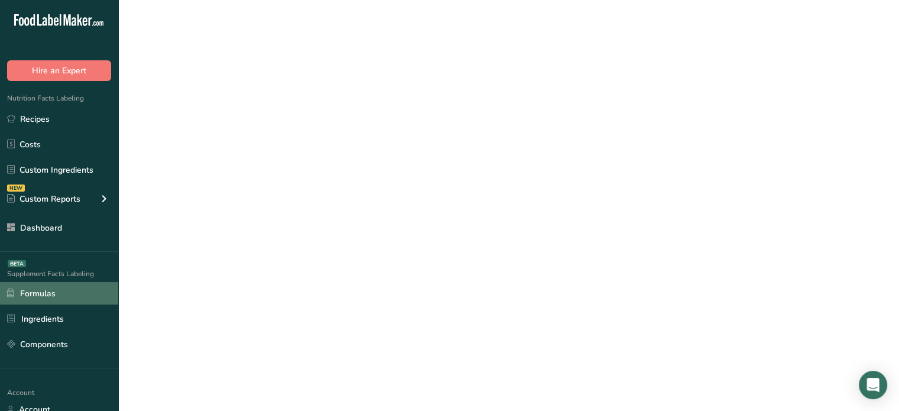
click at [73, 293] on link "Formulas" at bounding box center [59, 293] width 118 height 22
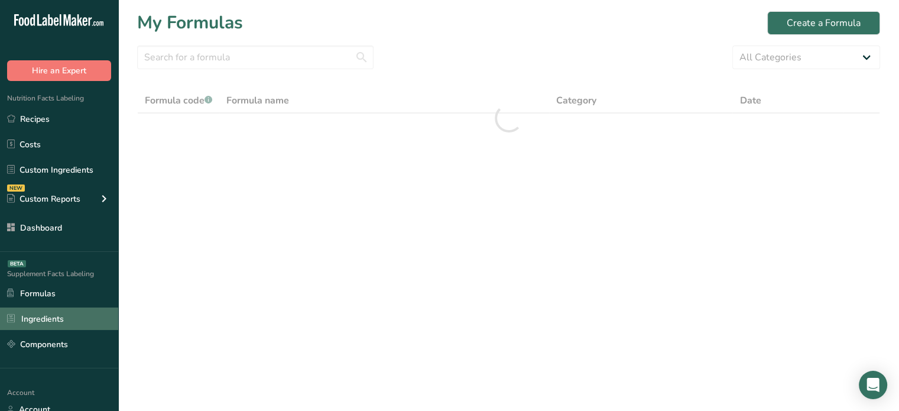
click at [86, 317] on link "Ingredients" at bounding box center [59, 318] width 118 height 22
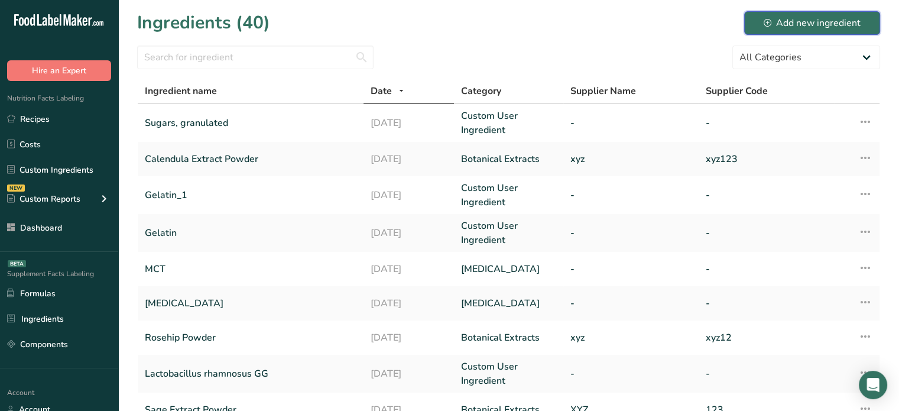
click at [766, 25] on icon at bounding box center [768, 23] width 8 height 8
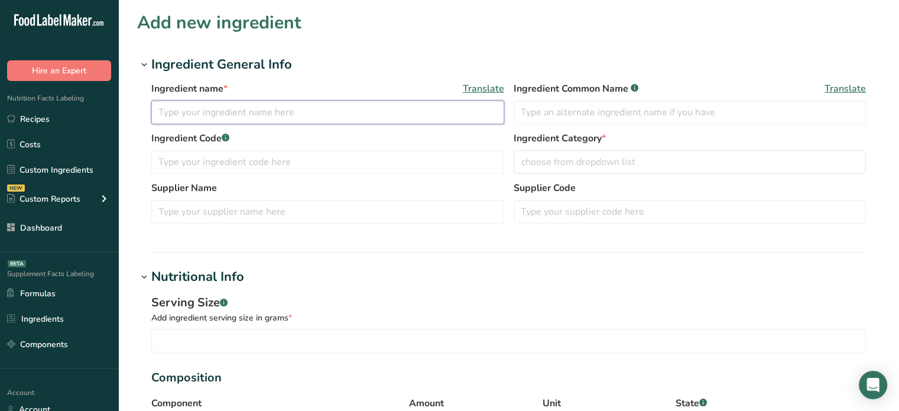
click at [466, 111] on input "text" at bounding box center [327, 112] width 353 height 24
type input "TTT"
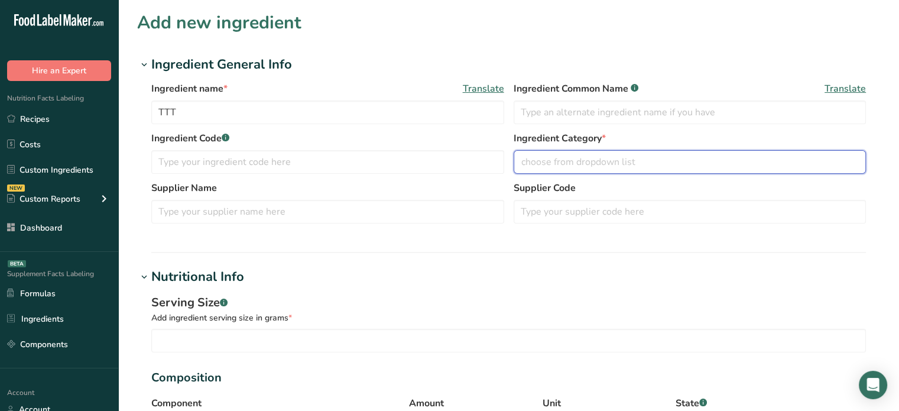
click at [629, 160] on span "choose from dropdown list" at bounding box center [578, 162] width 114 height 14
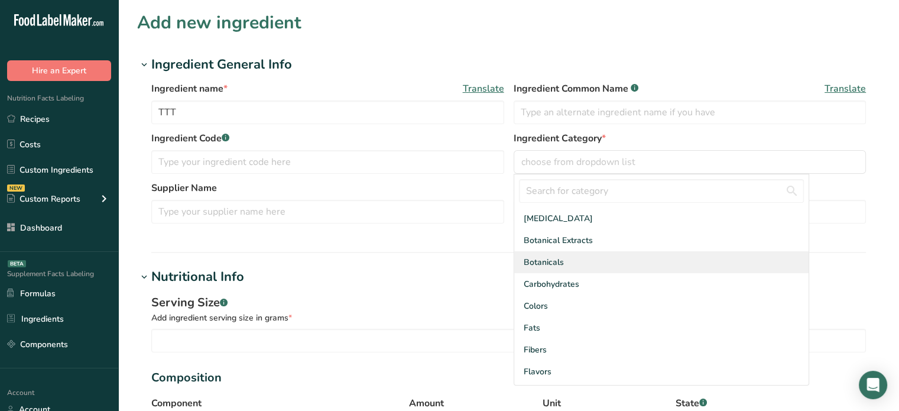
click at [617, 264] on div "Botanicals" at bounding box center [661, 262] width 294 height 22
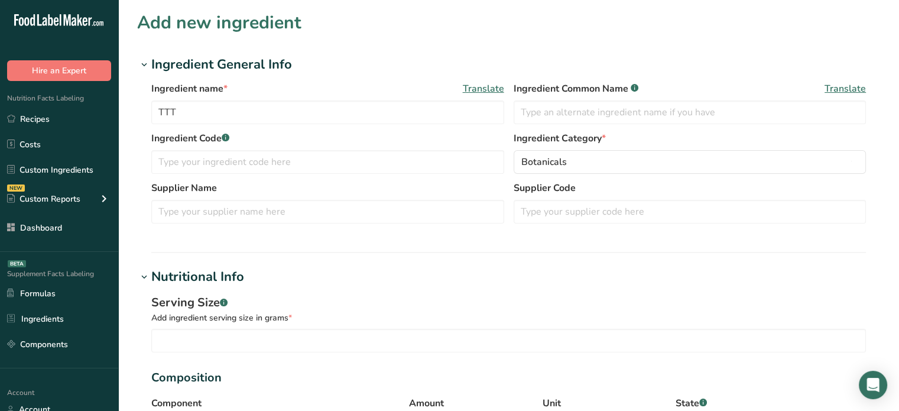
scroll to position [359, 0]
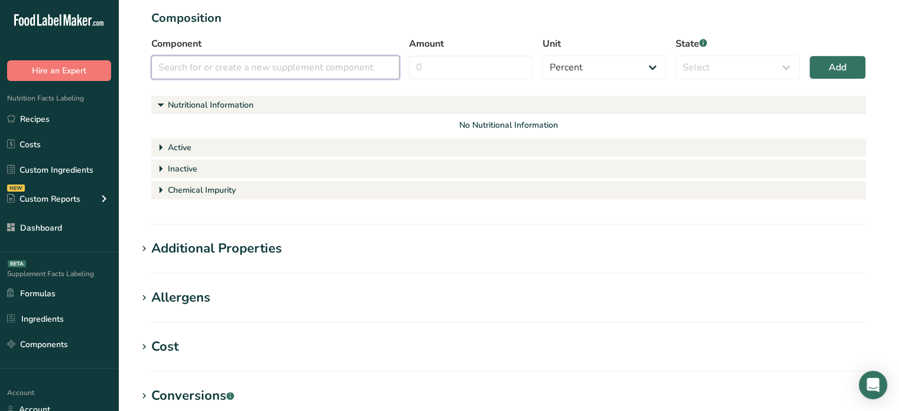
click at [345, 70] on input "text" at bounding box center [275, 68] width 248 height 24
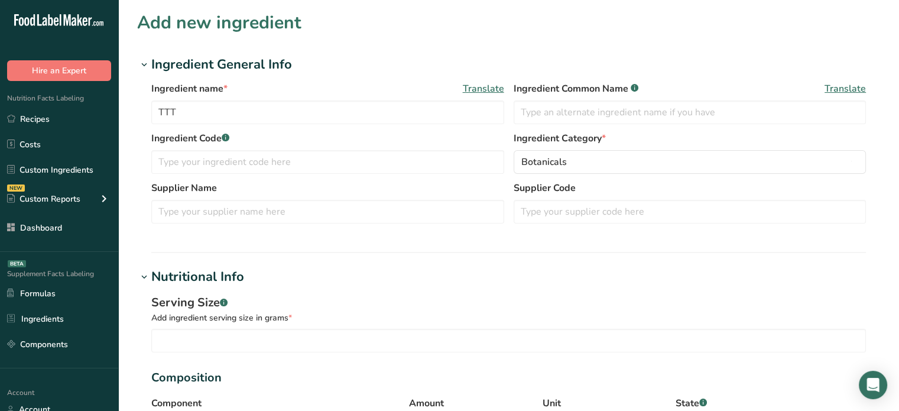
scroll to position [42, 0]
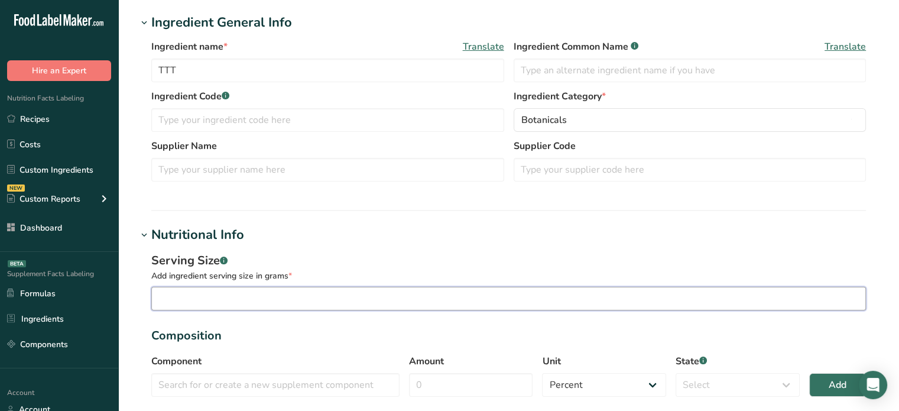
click at [504, 293] on input "number" at bounding box center [508, 299] width 715 height 24
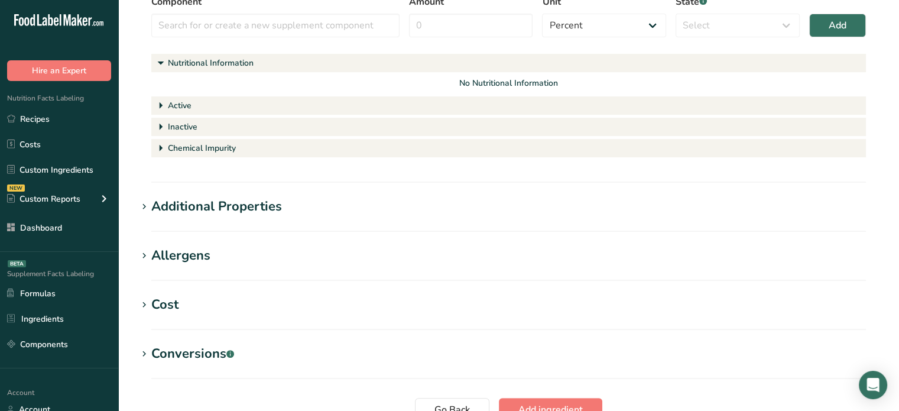
scroll to position [330, 0]
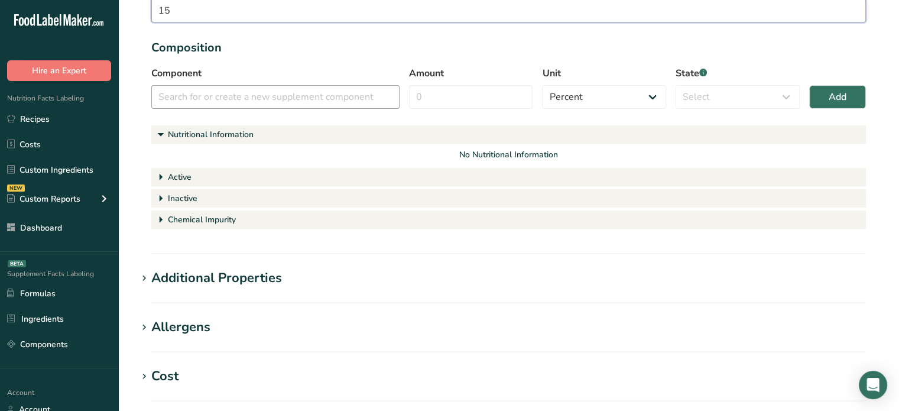
type input "15"
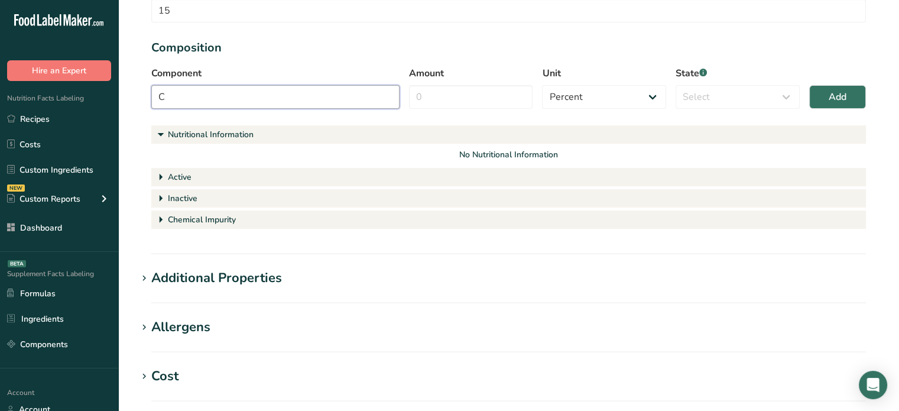
click at [304, 97] on input "C" at bounding box center [275, 97] width 248 height 24
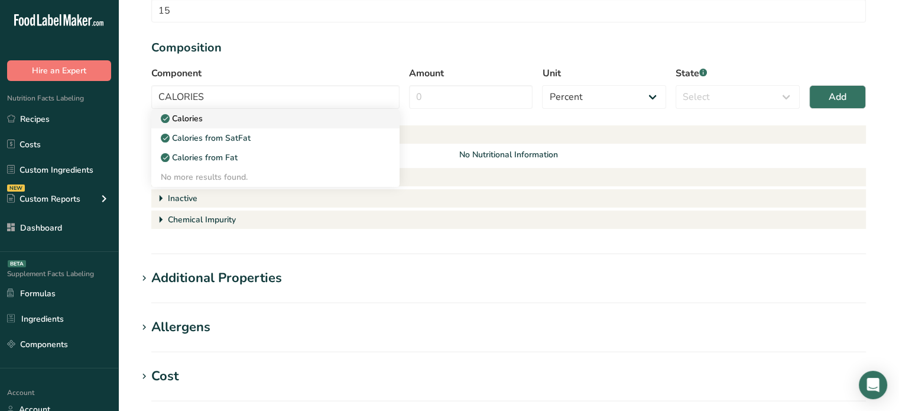
click at [306, 117] on div "Calories" at bounding box center [266, 118] width 210 height 12
type input "Calories"
select select "9"
select select "nutritional_information"
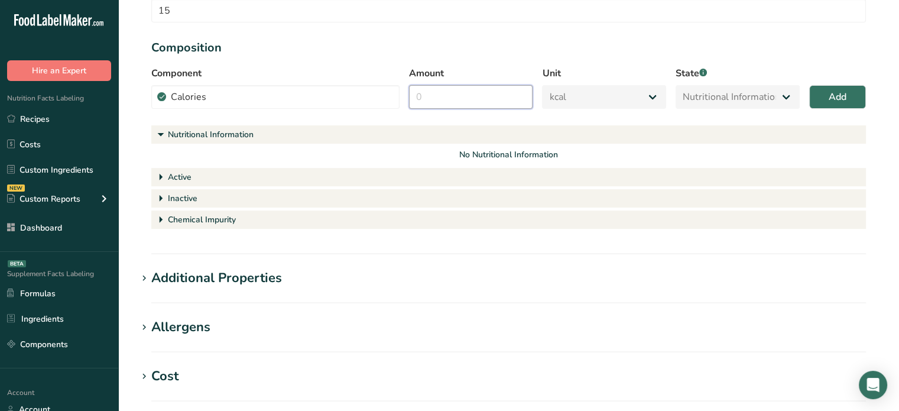
click at [503, 103] on input "Amount" at bounding box center [471, 97] width 124 height 24
type input "77"
click at [322, 89] on input "Calories" at bounding box center [275, 97] width 248 height 24
